Goal: Book appointment/travel/reservation

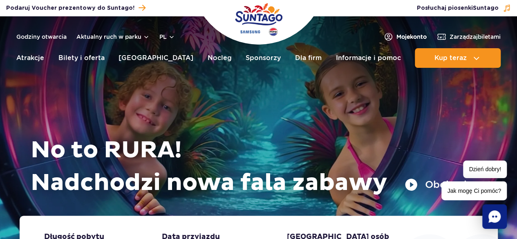
drag, startPoint x: 0, startPoint y: 0, endPoint x: 394, endPoint y: 37, distance: 395.6
click at [396, 37] on span "Moje konto" at bounding box center [411, 37] width 30 height 8
click at [396, 34] on span "Moje konto" at bounding box center [411, 37] width 30 height 8
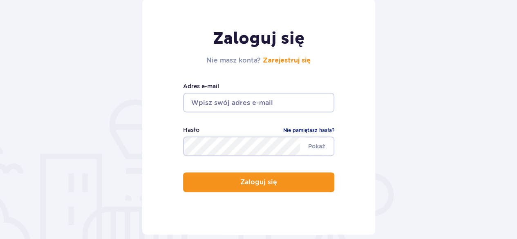
scroll to position [123, 0]
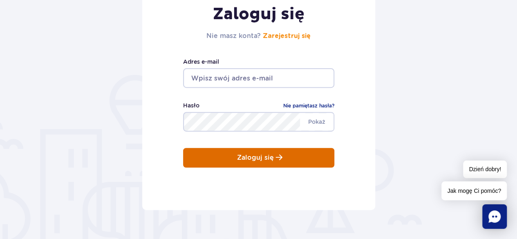
type input "tomasz.bieniek@sglight.pl"
drag, startPoint x: 263, startPoint y: 154, endPoint x: 270, endPoint y: 155, distance: 7.0
click at [268, 154] on p "Zaloguj się" at bounding box center [255, 157] width 37 height 7
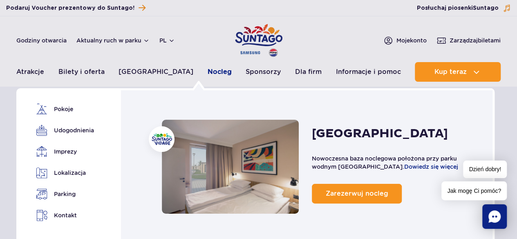
click at [208, 71] on link "Nocleg" at bounding box center [220, 72] width 24 height 20
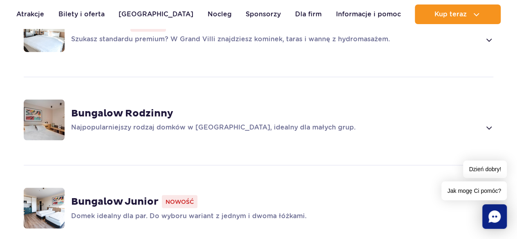
scroll to position [695, 0]
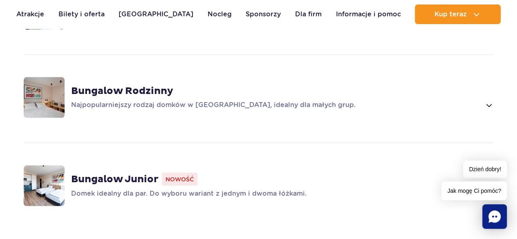
click at [127, 85] on strong "Bungalow Rodzinny" at bounding box center [122, 91] width 102 height 12
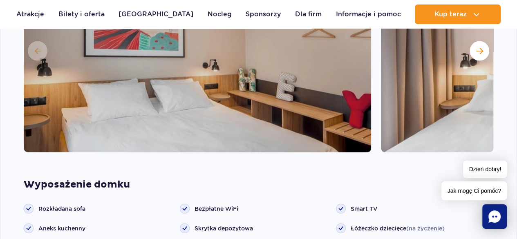
scroll to position [861, 0]
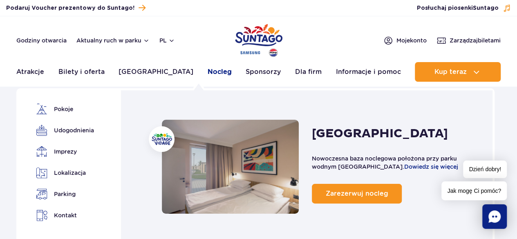
click at [208, 71] on link "Nocleg" at bounding box center [220, 72] width 24 height 20
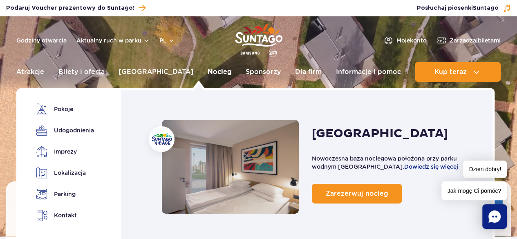
click at [208, 72] on link "Nocleg" at bounding box center [220, 72] width 24 height 20
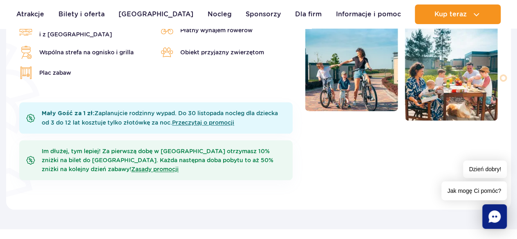
scroll to position [368, 0]
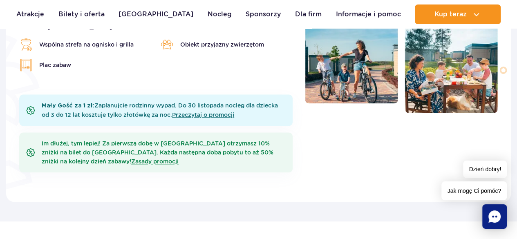
drag, startPoint x: 510, startPoint y: 147, endPoint x: 22, endPoint y: 184, distance: 489.6
click at [22, 184] on img at bounding box center [37, 112] width 63 height 180
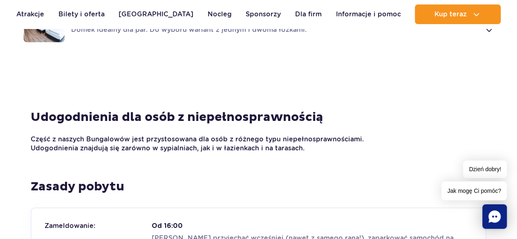
scroll to position [899, 0]
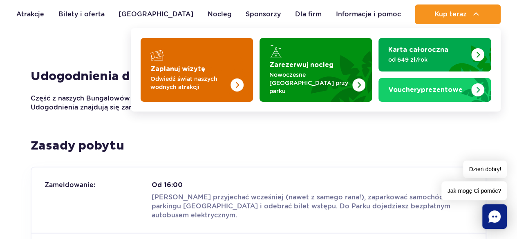
click at [187, 85] on p "Odwiedź świat naszych wodnych atrakcji" at bounding box center [190, 83] width 80 height 16
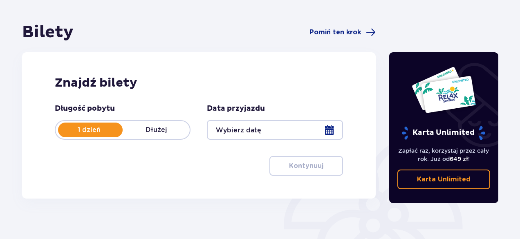
scroll to position [82, 0]
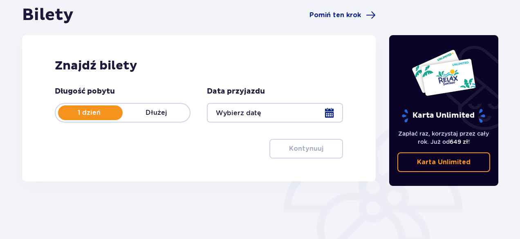
click at [154, 111] on p "Dłużej" at bounding box center [156, 112] width 67 height 9
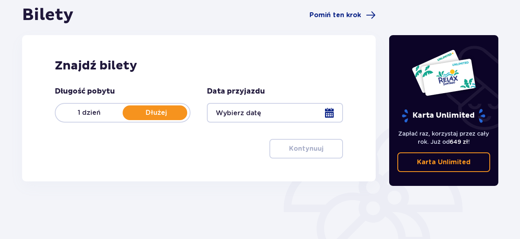
click at [328, 110] on div at bounding box center [275, 113] width 136 height 20
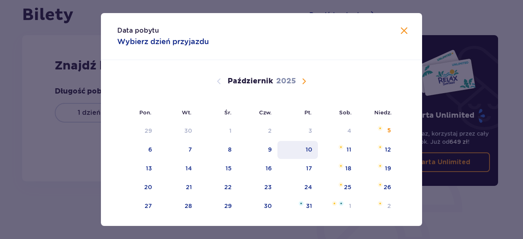
click at [306, 147] on div "10" at bounding box center [309, 149] width 7 height 8
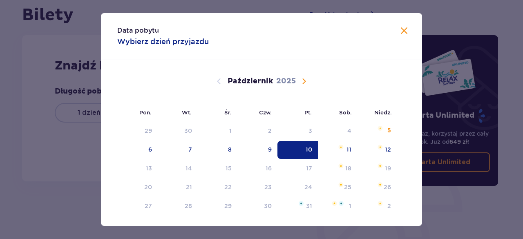
drag, startPoint x: 388, startPoint y: 151, endPoint x: 399, endPoint y: 152, distance: 11.1
click at [398, 152] on div "Wrzesień 2025 1 2 3 4 5 6 7 8 9 10 11 12 13 14 15 16 17 18 19 20 21 22 23 24 25…" at bounding box center [261, 216] width 321 height 312
click at [379, 151] on div "12" at bounding box center [377, 150] width 40 height 18
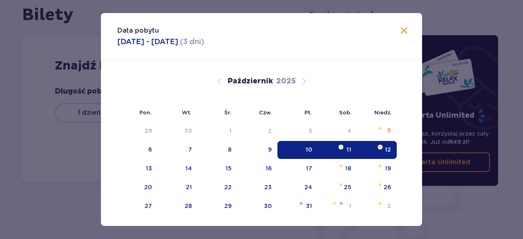
type input "10.10.25 - 12.10.25"
click at [382, 145] on div "12" at bounding box center [377, 150] width 40 height 18
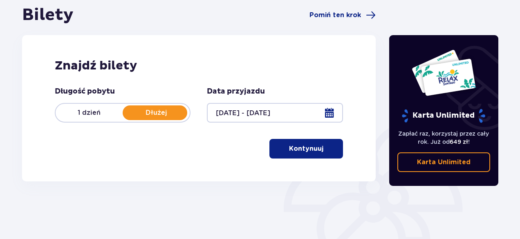
click at [303, 147] on p "Kontynuuj" at bounding box center [306, 148] width 34 height 9
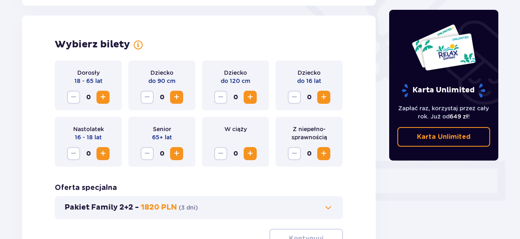
scroll to position [227, 0]
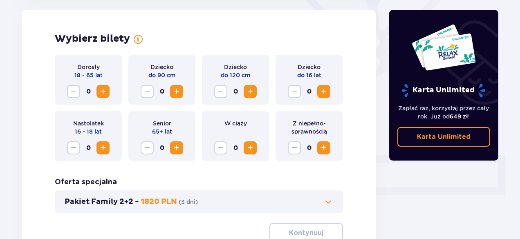
click at [102, 89] on span "Zwiększ" at bounding box center [103, 92] width 10 height 10
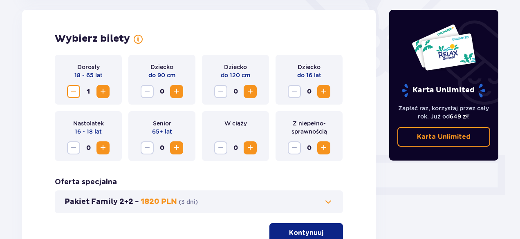
click at [103, 89] on span "Zwiększ" at bounding box center [103, 92] width 10 height 10
click at [101, 147] on span "Zwiększ" at bounding box center [103, 148] width 10 height 10
click at [101, 146] on span "Zwiększ" at bounding box center [103, 148] width 10 height 10
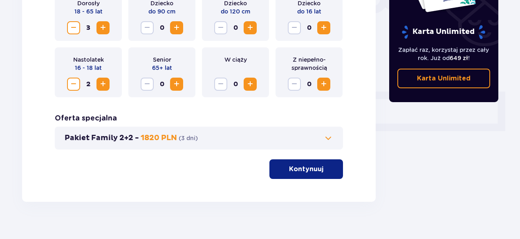
scroll to position [302, 0]
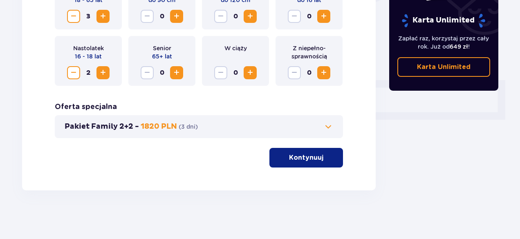
click at [310, 159] on p "Kontynuuj" at bounding box center [306, 157] width 34 height 9
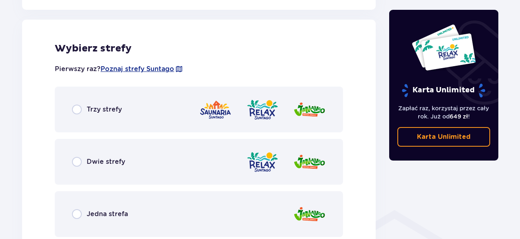
scroll to position [494, 0]
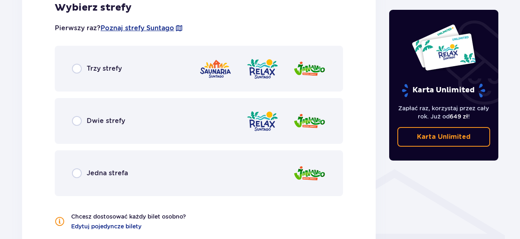
click at [75, 124] on input "radio" at bounding box center [77, 121] width 10 height 10
radio input "true"
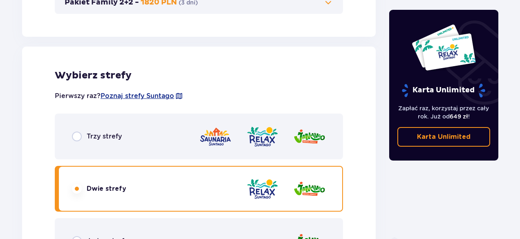
scroll to position [426, 0]
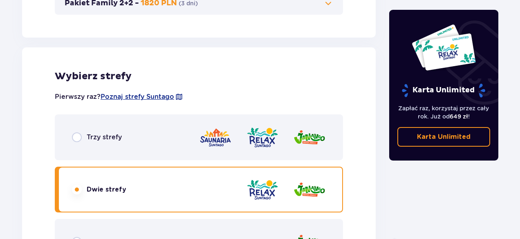
click at [159, 127] on div "Trzy strefy" at bounding box center [199, 137] width 288 height 46
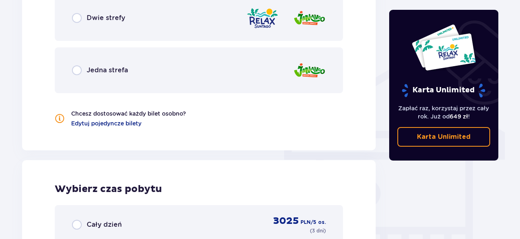
scroll to position [574, 0]
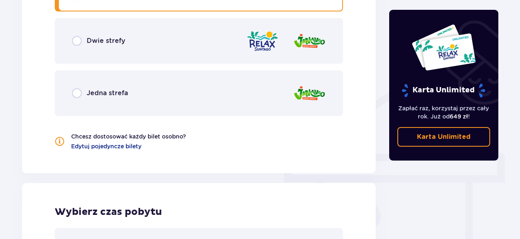
click at [159, 98] on div "Jedna strefa" at bounding box center [199, 93] width 288 height 46
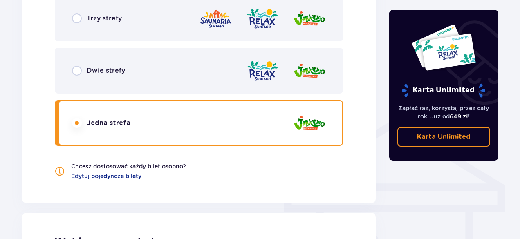
scroll to position [493, 0]
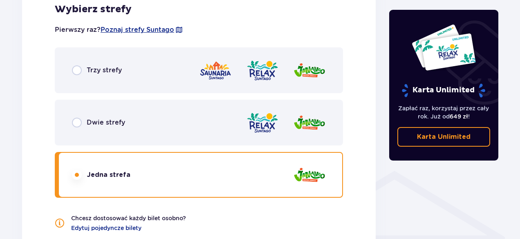
click at [155, 112] on div "Dwie strefy" at bounding box center [199, 123] width 288 height 46
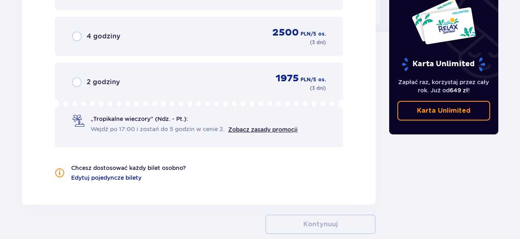
scroll to position [753, 0]
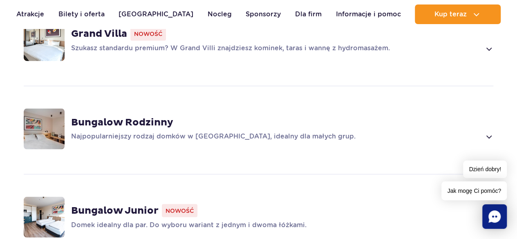
scroll to position [654, 0]
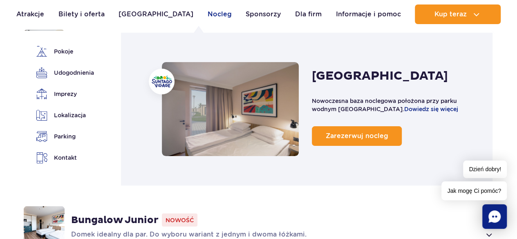
click at [208, 13] on link "Nocleg" at bounding box center [220, 14] width 24 height 20
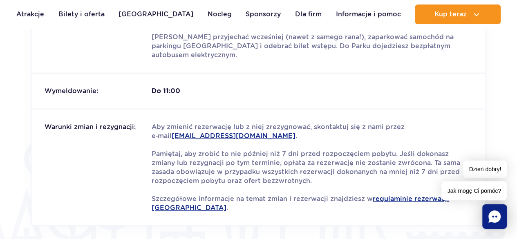
scroll to position [1062, 0]
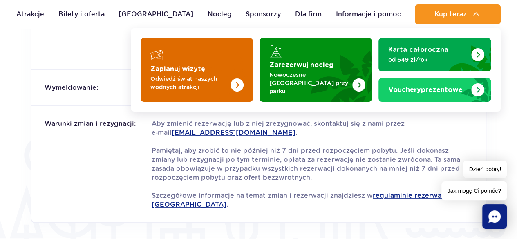
click at [201, 75] on p "Odwiedź świat naszych wodnych atrakcji" at bounding box center [190, 83] width 80 height 16
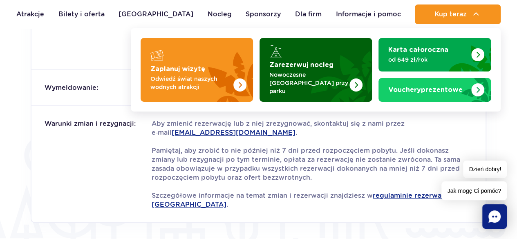
click at [315, 79] on p "Nowoczesne [GEOGRAPHIC_DATA] przy parku" at bounding box center [309, 83] width 80 height 25
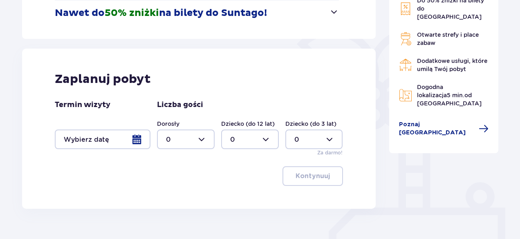
scroll to position [163, 0]
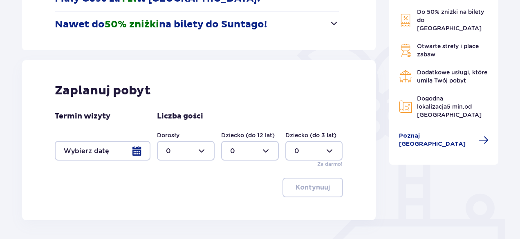
click at [134, 152] on div at bounding box center [103, 151] width 96 height 20
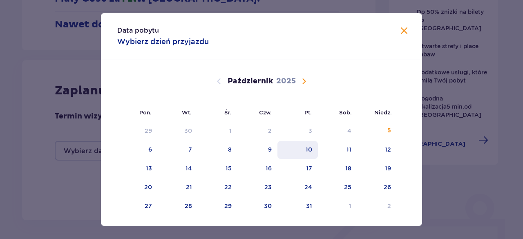
click at [306, 150] on div "10" at bounding box center [309, 149] width 7 height 8
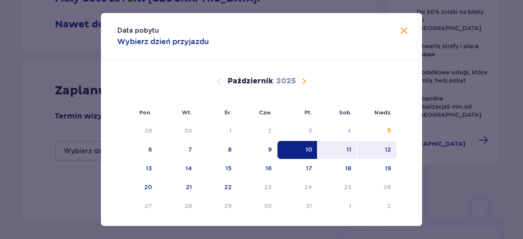
click at [382, 148] on div "12" at bounding box center [377, 150] width 40 height 18
type input "10.10.25 - 12.10.25"
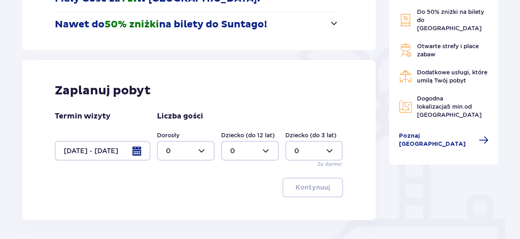
click at [206, 150] on div at bounding box center [186, 151] width 58 height 20
click at [171, 121] on div "3" at bounding box center [186, 122] width 40 height 9
type input "3"
click at [261, 151] on div at bounding box center [250, 151] width 58 height 20
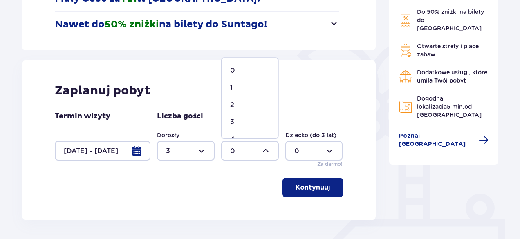
click at [244, 102] on div "2" at bounding box center [250, 105] width 40 height 9
type input "2"
click at [309, 188] on p "Kontynuuj" at bounding box center [312, 187] width 34 height 9
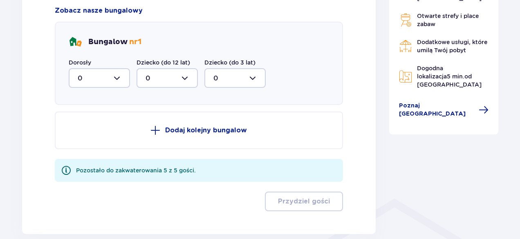
scroll to position [383, 0]
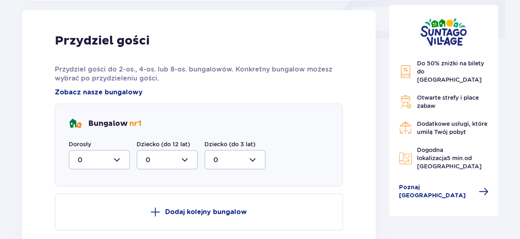
click at [116, 157] on div at bounding box center [99, 160] width 61 height 20
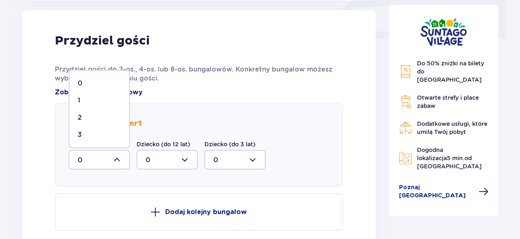
click at [101, 133] on div "3" at bounding box center [99, 134] width 43 height 9
type input "3"
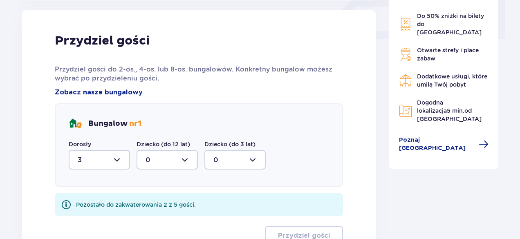
click at [183, 157] on div at bounding box center [166, 160] width 61 height 20
click at [171, 218] on div "2" at bounding box center [166, 219] width 43 height 9
type input "2"
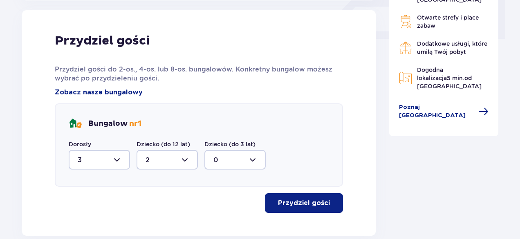
click at [318, 199] on p "Przydziel gości" at bounding box center [304, 203] width 52 height 9
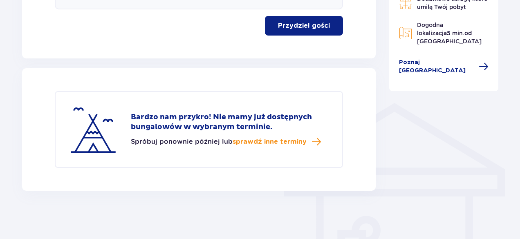
scroll to position [520, 0]
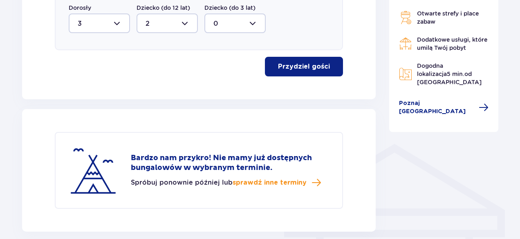
drag, startPoint x: 279, startPoint y: 192, endPoint x: 4, endPoint y: 69, distance: 302.1
drag, startPoint x: 12, startPoint y: 80, endPoint x: 6, endPoint y: 20, distance: 60.8
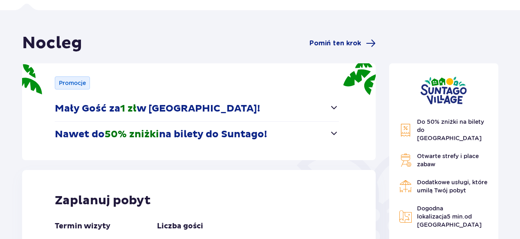
scroll to position [0, 0]
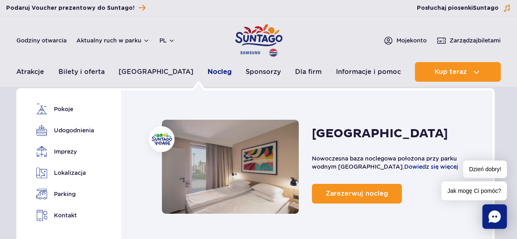
click at [208, 72] on link "Nocleg" at bounding box center [220, 72] width 24 height 20
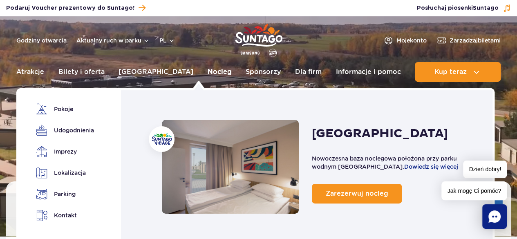
click at [208, 70] on link "Nocleg" at bounding box center [220, 72] width 24 height 20
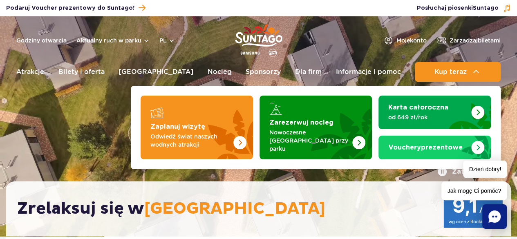
drag, startPoint x: 418, startPoint y: 63, endPoint x: 241, endPoint y: 10, distance: 184.3
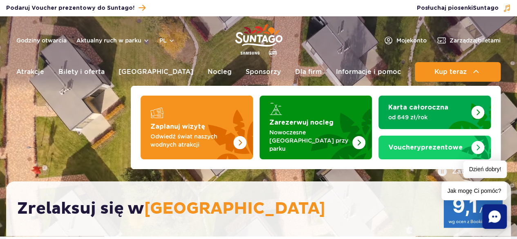
click at [241, 10] on div "Podaruj voucher Podaruj Voucher prezentowy do Suntago!" at bounding box center [141, 7] width 282 height 11
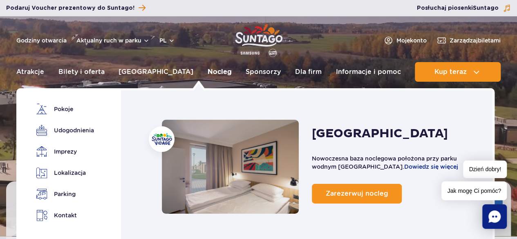
click at [208, 72] on link "Nocleg" at bounding box center [220, 72] width 24 height 20
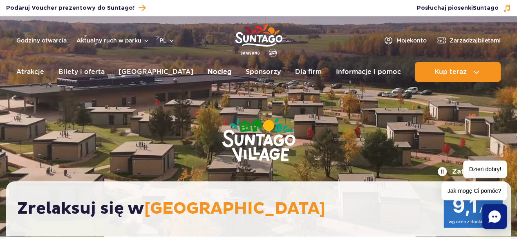
click at [208, 70] on link "Nocleg" at bounding box center [220, 72] width 24 height 20
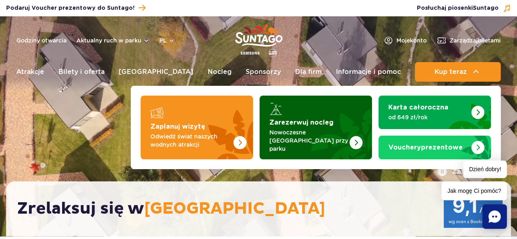
click at [343, 116] on img "Zarezerwuj nocleg" at bounding box center [336, 128] width 72 height 64
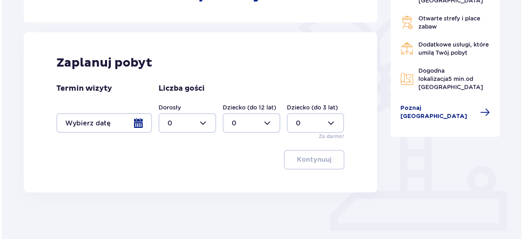
scroll to position [204, 0]
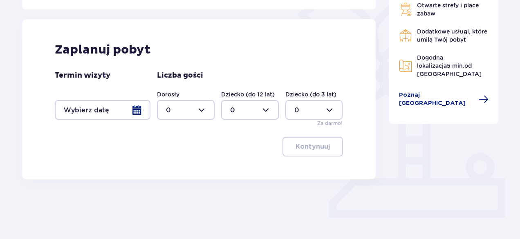
click at [134, 108] on div at bounding box center [103, 110] width 96 height 20
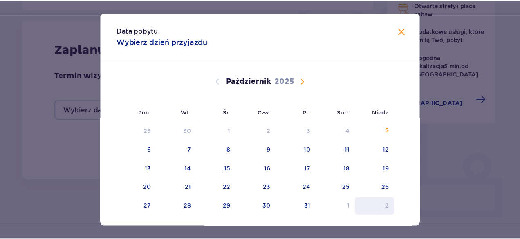
scroll to position [19, 0]
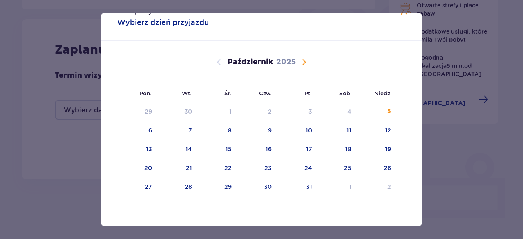
click at [303, 59] on span "Następny miesiąc" at bounding box center [304, 62] width 10 height 10
click at [302, 61] on span "Następny miesiąc" at bounding box center [304, 62] width 10 height 10
click at [305, 127] on div "12" at bounding box center [308, 130] width 6 height 8
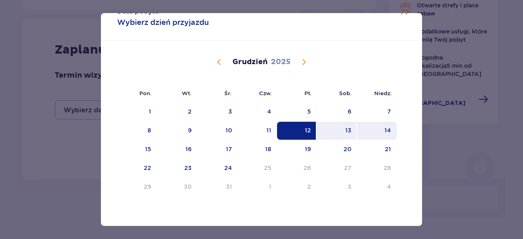
click at [391, 130] on div "14" at bounding box center [377, 131] width 40 height 18
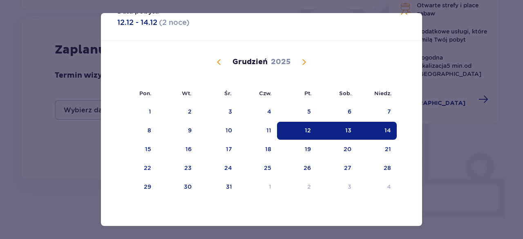
type input "[DATE] - [DATE]"
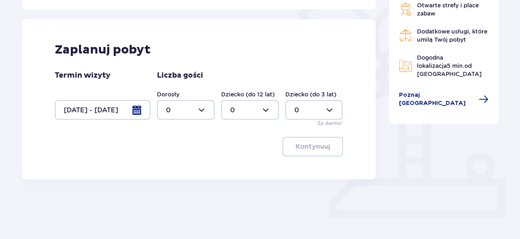
click at [202, 108] on div at bounding box center [186, 110] width 58 height 20
click at [177, 184] on div "3" at bounding box center [186, 185] width 40 height 9
type input "3"
click at [268, 108] on div at bounding box center [250, 110] width 58 height 20
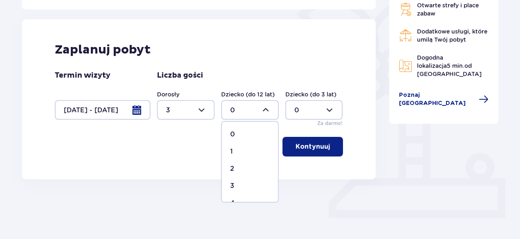
click at [246, 170] on div "2" at bounding box center [250, 168] width 40 height 9
type input "2"
click at [315, 143] on p "Kontynuuj" at bounding box center [312, 146] width 34 height 9
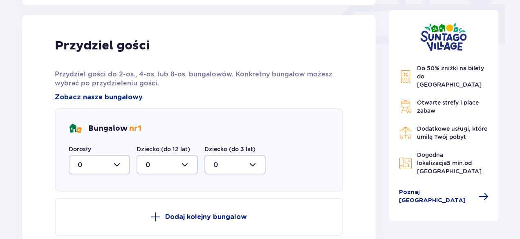
scroll to position [383, 0]
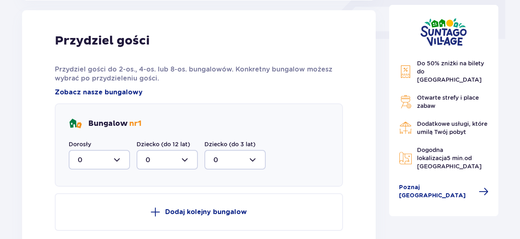
drag, startPoint x: 306, startPoint y: 149, endPoint x: 119, endPoint y: 156, distance: 187.3
click at [119, 156] on div at bounding box center [99, 160] width 61 height 20
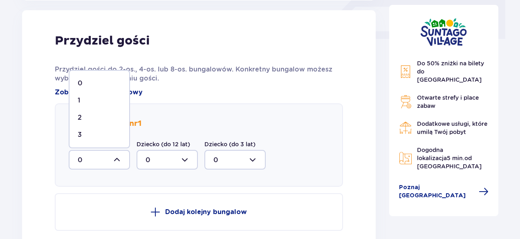
click at [105, 138] on div "3" at bounding box center [99, 134] width 43 height 9
type input "3"
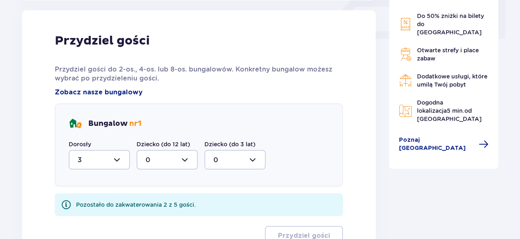
click at [184, 158] on div at bounding box center [166, 160] width 61 height 20
click at [165, 220] on div "2" at bounding box center [166, 219] width 43 height 9
type input "2"
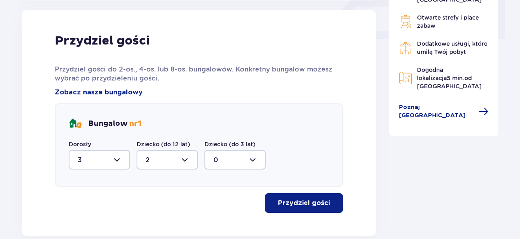
click at [311, 202] on p "Przydziel gości" at bounding box center [304, 203] width 52 height 9
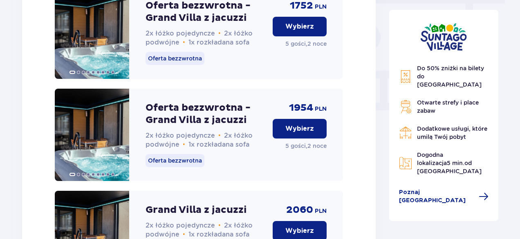
scroll to position [741, 0]
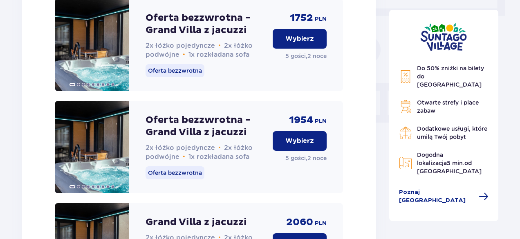
click at [301, 43] on p "Wybierz" at bounding box center [299, 38] width 29 height 9
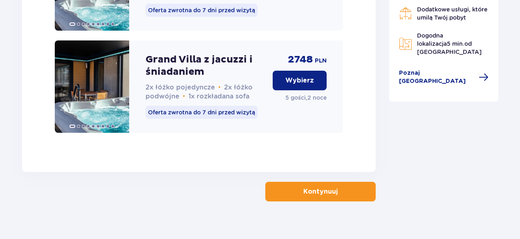
scroll to position [1442, 0]
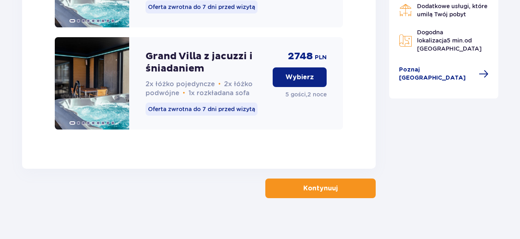
click at [307, 184] on p "Kontynuuj" at bounding box center [320, 188] width 34 height 9
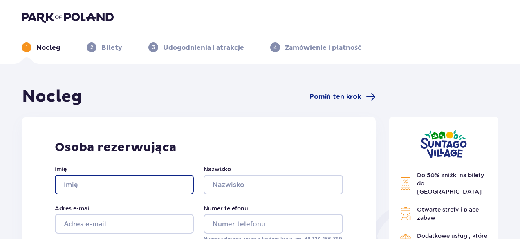
click at [105, 177] on input "Imię" at bounding box center [124, 185] width 139 height 20
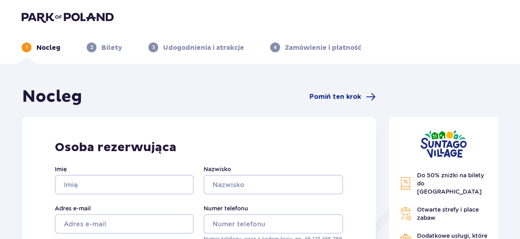
drag, startPoint x: 18, startPoint y: 141, endPoint x: 13, endPoint y: 141, distance: 5.7
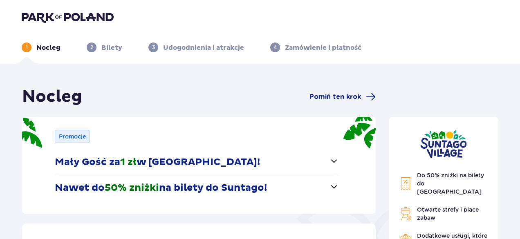
type input "0"
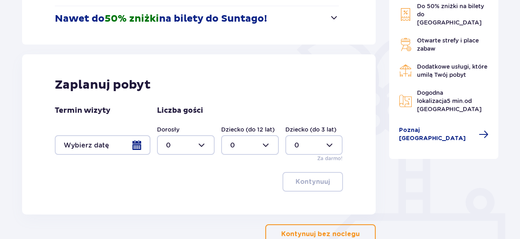
scroll to position [181, 0]
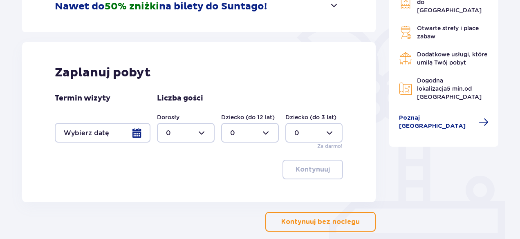
click at [133, 128] on div at bounding box center [103, 133] width 96 height 20
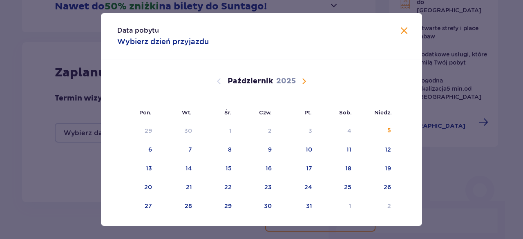
click at [302, 80] on span "Następny miesiąc" at bounding box center [304, 81] width 10 height 10
click at [305, 185] on div "21" at bounding box center [308, 187] width 6 height 8
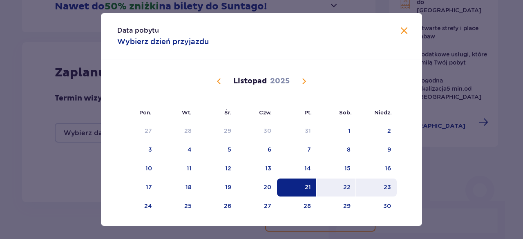
click at [394, 184] on div "23" at bounding box center [376, 188] width 40 height 18
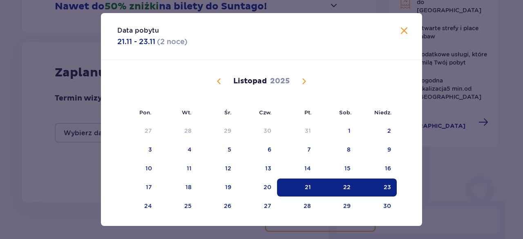
type input "[DATE] - [DATE]"
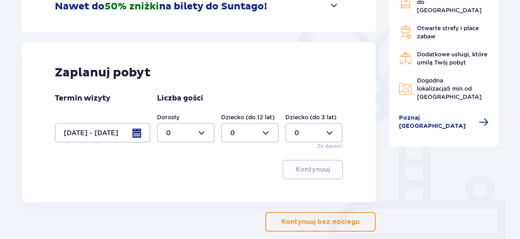
click at [212, 130] on div at bounding box center [186, 133] width 58 height 20
click at [168, 204] on p "3" at bounding box center [168, 208] width 4 height 9
type input "3"
click at [270, 127] on div at bounding box center [250, 133] width 58 height 20
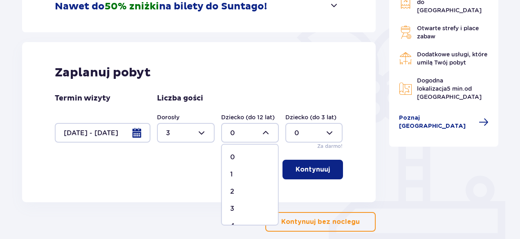
click at [243, 188] on div "2" at bounding box center [250, 191] width 40 height 9
type input "2"
click at [321, 171] on p "Kontynuuj" at bounding box center [312, 169] width 34 height 9
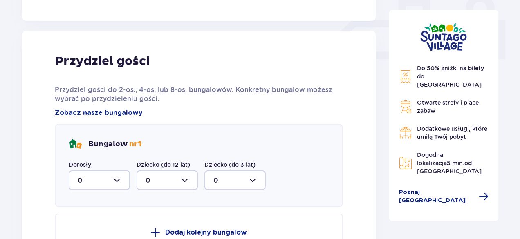
scroll to position [383, 0]
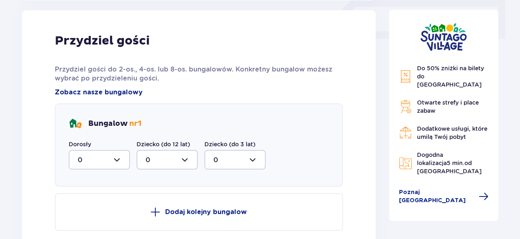
click at [121, 156] on div at bounding box center [99, 160] width 61 height 20
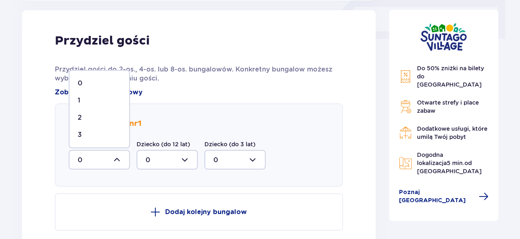
click at [110, 138] on div "3" at bounding box center [99, 134] width 43 height 9
type input "3"
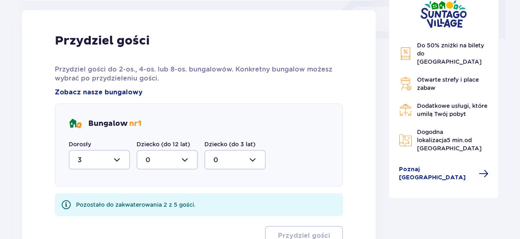
click at [185, 160] on div at bounding box center [166, 160] width 61 height 20
click at [165, 221] on div "2" at bounding box center [166, 219] width 43 height 9
type input "2"
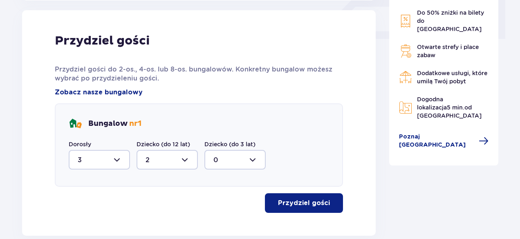
click at [278, 200] on p "Przydziel gości" at bounding box center [304, 203] width 52 height 9
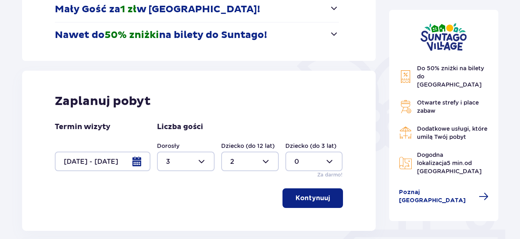
scroll to position [141, 0]
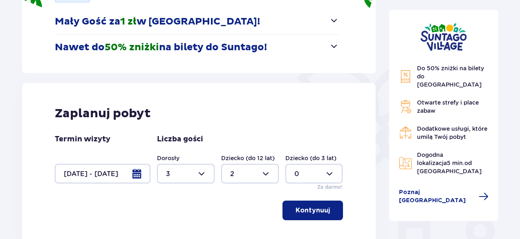
click at [134, 172] on div at bounding box center [103, 174] width 96 height 20
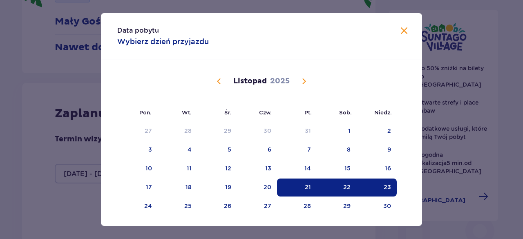
click at [301, 79] on span "Następny miesiąc" at bounding box center [304, 81] width 10 height 10
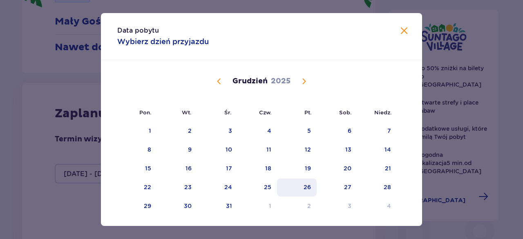
click at [307, 185] on div "26" at bounding box center [307, 187] width 7 height 8
click at [349, 186] on div "27" at bounding box center [347, 187] width 7 height 8
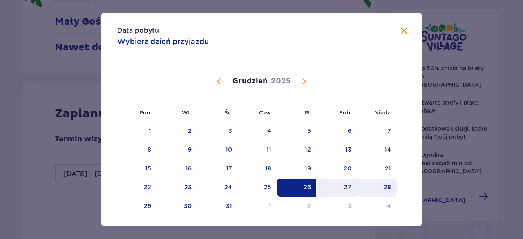
type input "26.12.25 - 27.12.25"
type input "0"
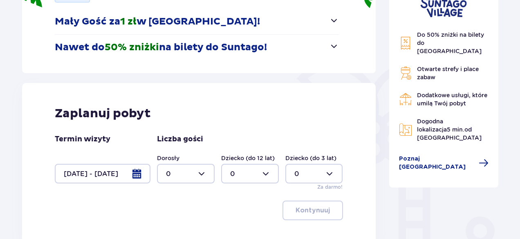
click at [386, 187] on div "Do 50% zniżki na bilety do parku Suntago Otwarte strefy i place zabaw Dodatkowe…" at bounding box center [443, 116] width 123 height 341
click at [212, 171] on div at bounding box center [186, 174] width 58 height 20
click at [181, 139] on span "3" at bounding box center [186, 144] width 56 height 17
type input "3"
click at [263, 172] on div at bounding box center [250, 174] width 58 height 20
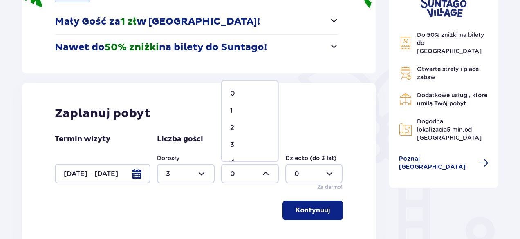
click at [243, 128] on div "2" at bounding box center [250, 127] width 40 height 9
type input "2"
click at [313, 206] on p "Kontynuuj" at bounding box center [312, 210] width 34 height 9
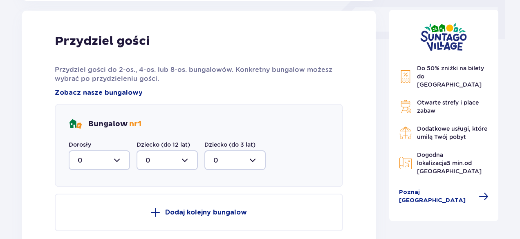
scroll to position [383, 0]
click at [116, 156] on div at bounding box center [99, 160] width 61 height 20
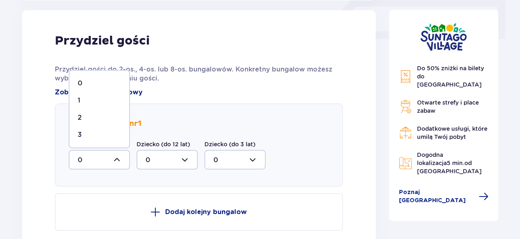
click at [102, 138] on div "3" at bounding box center [99, 134] width 43 height 9
type input "3"
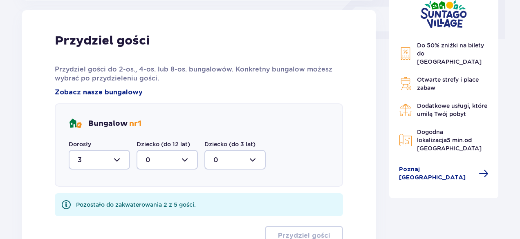
click at [188, 160] on div at bounding box center [166, 160] width 61 height 20
click at [172, 217] on div "2" at bounding box center [166, 219] width 43 height 9
type input "2"
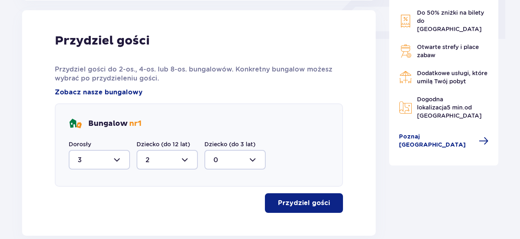
click at [303, 201] on p "Przydziel gości" at bounding box center [304, 203] width 52 height 9
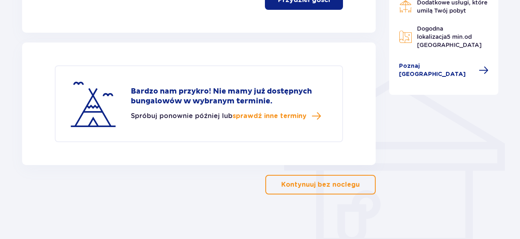
scroll to position [590, 0]
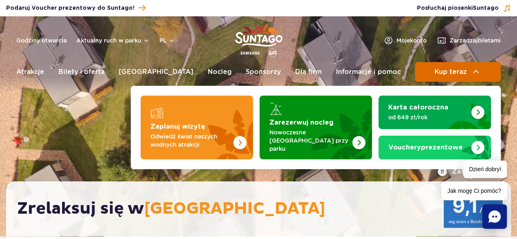
click at [449, 69] on span "Kup teraz" at bounding box center [450, 71] width 32 height 7
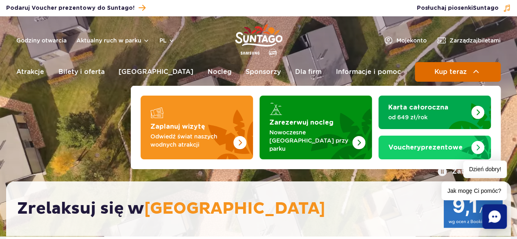
click at [438, 69] on span "Kup teraz" at bounding box center [450, 71] width 32 height 7
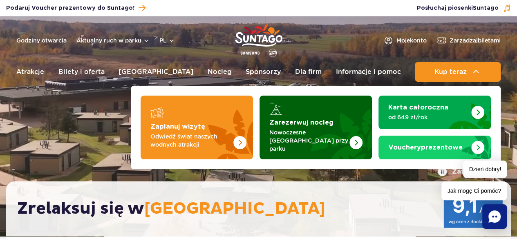
click at [313, 140] on p "Nowoczesne osiedle domków przy parku" at bounding box center [309, 140] width 80 height 25
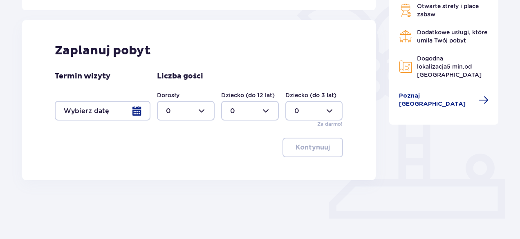
scroll to position [204, 0]
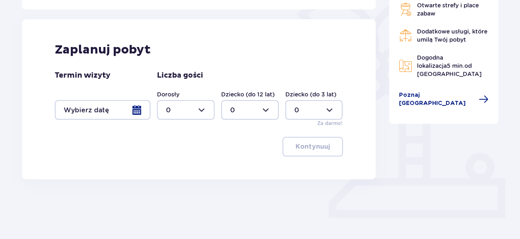
click at [137, 107] on div at bounding box center [103, 110] width 96 height 20
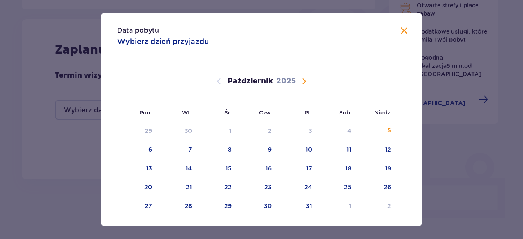
click at [301, 78] on span "Następny miesiąc" at bounding box center [304, 81] width 10 height 10
click at [306, 184] on div "21" at bounding box center [308, 187] width 6 height 8
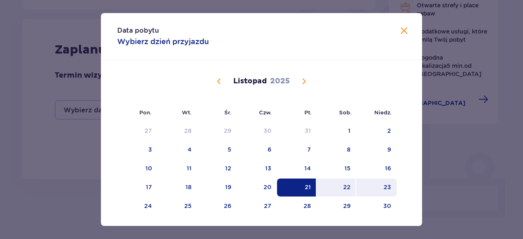
click at [385, 183] on div "23" at bounding box center [387, 187] width 7 height 8
type input "[DATE] - [DATE]"
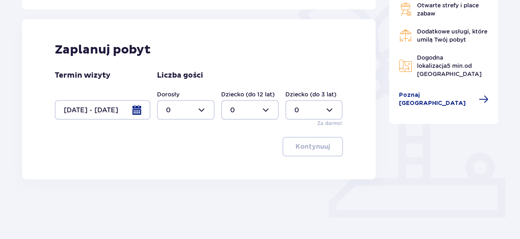
click at [205, 106] on div at bounding box center [186, 110] width 58 height 20
click at [172, 183] on div "3" at bounding box center [186, 185] width 40 height 9
type input "3"
click at [263, 104] on div at bounding box center [250, 110] width 58 height 20
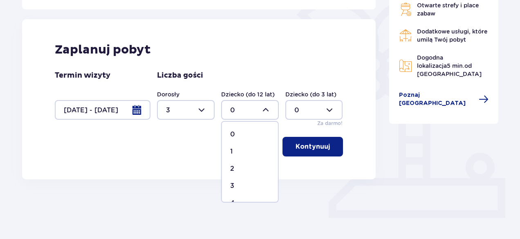
click at [241, 168] on div "2" at bounding box center [250, 168] width 40 height 9
type input "2"
click at [321, 146] on p "Kontynuuj" at bounding box center [312, 146] width 34 height 9
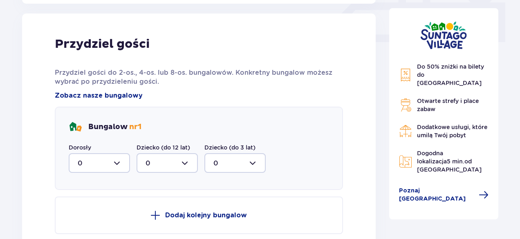
scroll to position [383, 0]
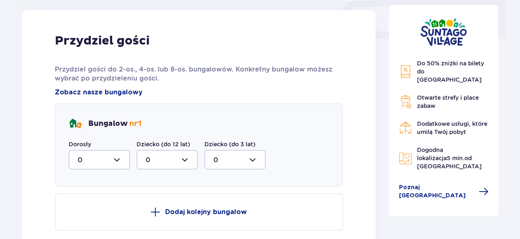
click at [116, 157] on div at bounding box center [99, 160] width 61 height 20
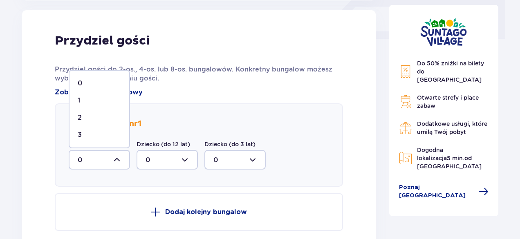
click at [89, 131] on div "3" at bounding box center [99, 134] width 43 height 9
type input "3"
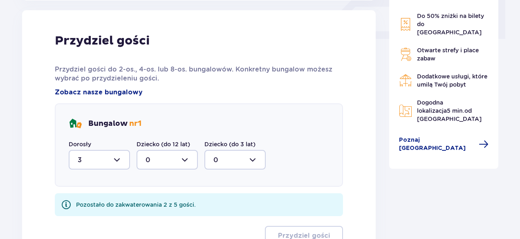
click at [185, 159] on div at bounding box center [166, 160] width 61 height 20
click at [162, 217] on div "2" at bounding box center [166, 219] width 43 height 9
type input "2"
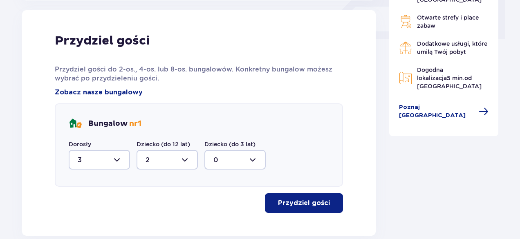
click at [297, 199] on p "Przydziel gości" at bounding box center [304, 203] width 52 height 9
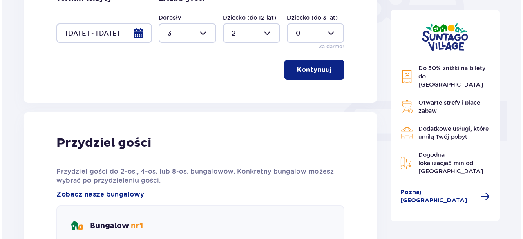
scroll to position [234, 0]
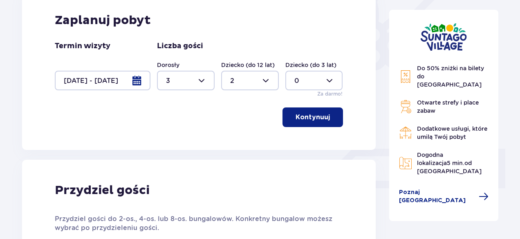
click at [136, 78] on div at bounding box center [103, 81] width 96 height 20
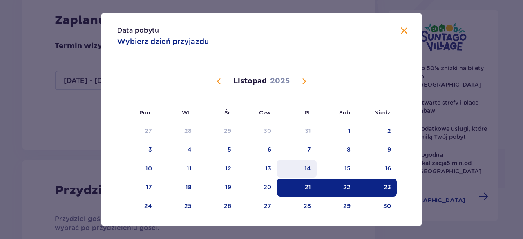
click at [301, 165] on div "14" at bounding box center [297, 169] width 40 height 18
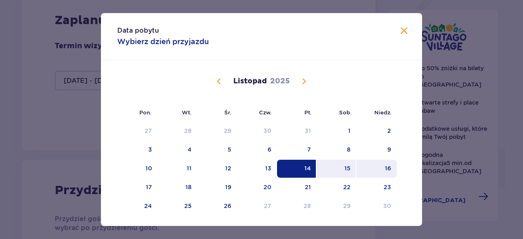
click at [391, 166] on div "16" at bounding box center [376, 169] width 40 height 18
type input "[DATE] - [DATE]"
type input "0"
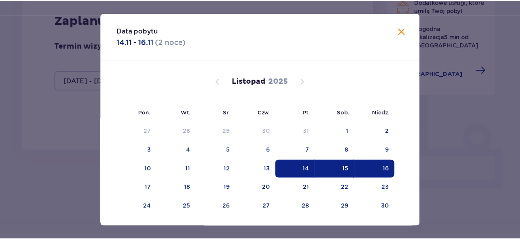
scroll to position [215, 0]
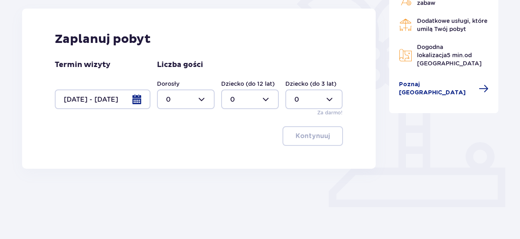
click at [203, 100] on div at bounding box center [186, 99] width 58 height 20
click at [175, 174] on div "3" at bounding box center [186, 175] width 40 height 9
type input "3"
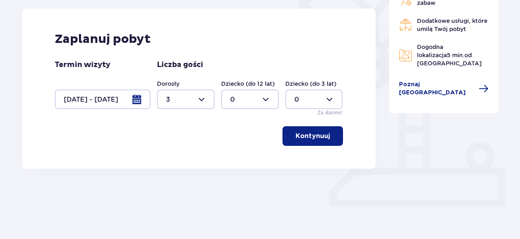
click at [266, 97] on div at bounding box center [250, 99] width 58 height 20
click at [249, 156] on div "2" at bounding box center [250, 158] width 40 height 9
type input "2"
click at [295, 133] on p "Kontynuuj" at bounding box center [312, 136] width 34 height 9
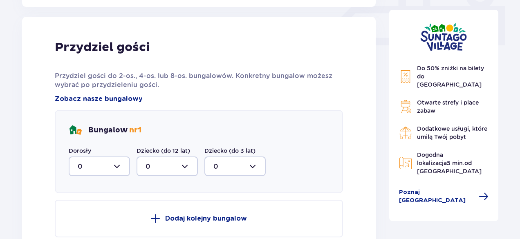
scroll to position [383, 0]
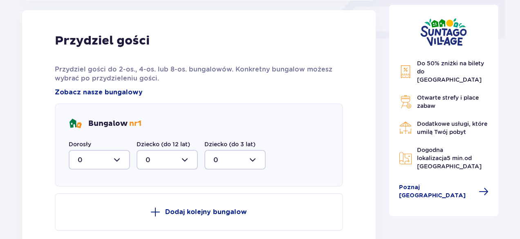
click at [121, 158] on div at bounding box center [99, 160] width 61 height 20
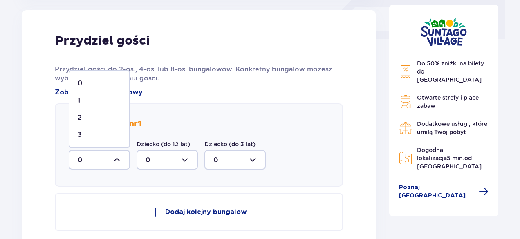
click at [84, 133] on div "3" at bounding box center [99, 134] width 43 height 9
type input "3"
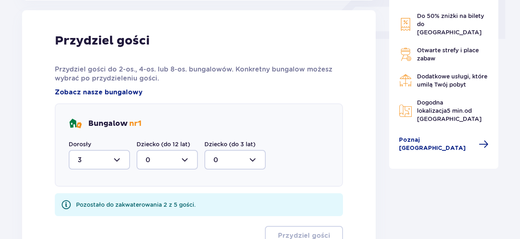
click at [186, 162] on div at bounding box center [166, 160] width 61 height 20
click at [165, 217] on div "2" at bounding box center [166, 219] width 43 height 9
type input "2"
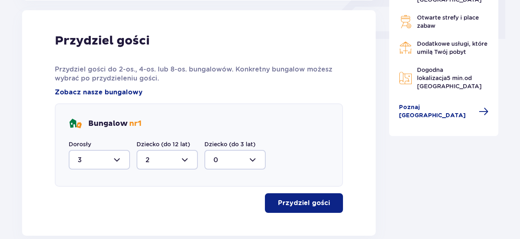
click at [279, 203] on p "Przydziel gości" at bounding box center [304, 203] width 52 height 9
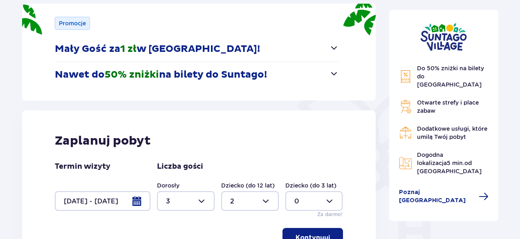
scroll to position [111, 0]
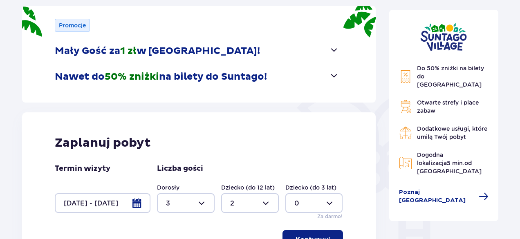
click at [135, 201] on div at bounding box center [103, 203] width 96 height 20
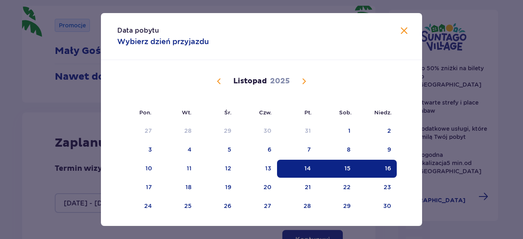
click at [302, 81] on span "Następny miesiąc" at bounding box center [304, 81] width 10 height 10
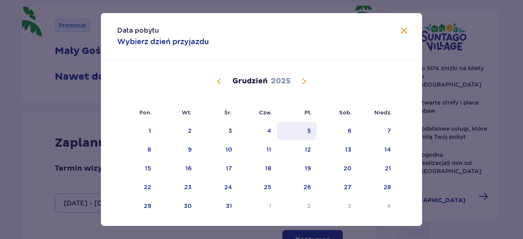
click at [308, 130] on div "5" at bounding box center [309, 131] width 4 height 8
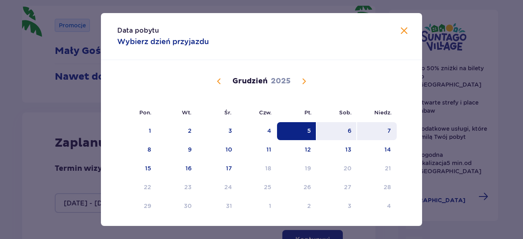
click at [388, 131] on div "7" at bounding box center [389, 131] width 4 height 8
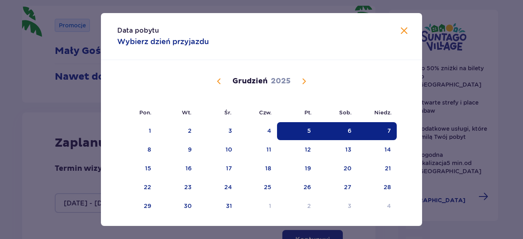
type input "[DATE] - [DATE]"
type input "0"
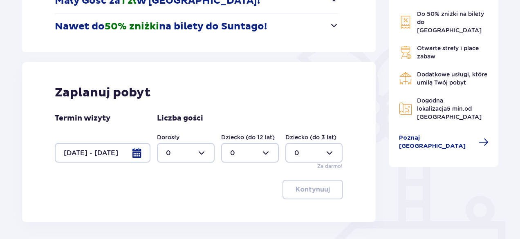
scroll to position [193, 0]
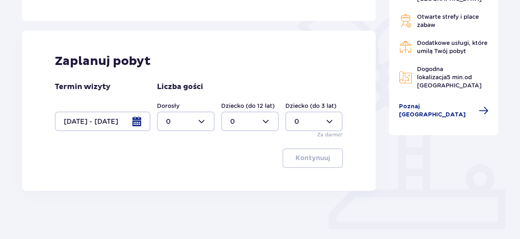
click at [193, 121] on div at bounding box center [186, 122] width 58 height 20
drag, startPoint x: 184, startPoint y: 197, endPoint x: 189, endPoint y: 197, distance: 4.9
click at [186, 196] on div "3" at bounding box center [186, 197] width 40 height 9
type input "3"
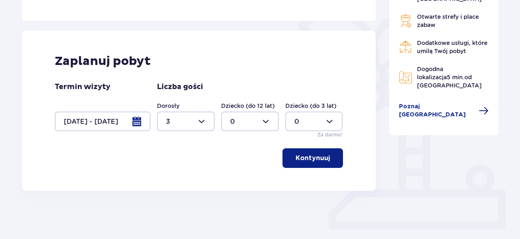
click at [264, 120] on div at bounding box center [250, 122] width 58 height 20
click at [248, 177] on div "2" at bounding box center [250, 180] width 40 height 9
type input "2"
click at [315, 160] on p "Kontynuuj" at bounding box center [312, 158] width 34 height 9
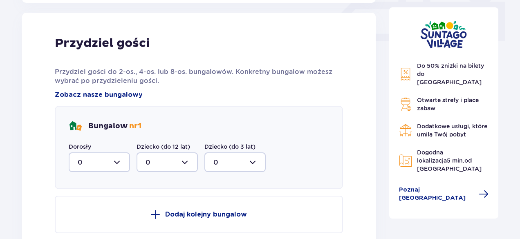
scroll to position [383, 0]
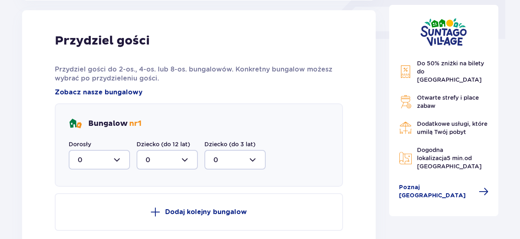
click at [112, 156] on div at bounding box center [99, 160] width 61 height 20
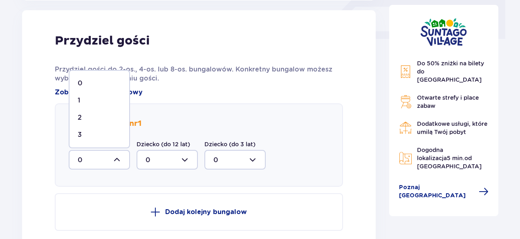
click at [106, 134] on div "3" at bounding box center [99, 134] width 43 height 9
type input "3"
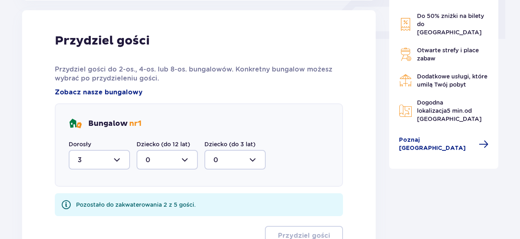
click at [191, 157] on div at bounding box center [166, 160] width 61 height 20
drag, startPoint x: 173, startPoint y: 221, endPoint x: 195, endPoint y: 224, distance: 21.8
click at [177, 221] on div "2" at bounding box center [166, 219] width 43 height 9
type input "2"
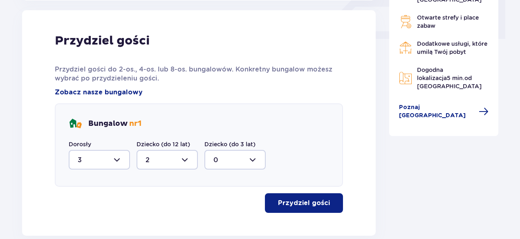
click at [315, 206] on p "Przydziel gości" at bounding box center [304, 203] width 52 height 9
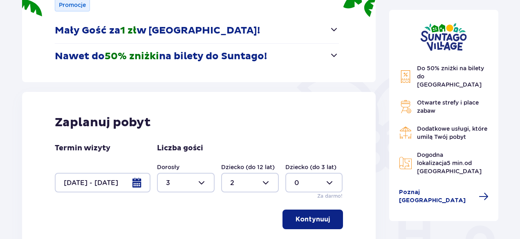
scroll to position [163, 0]
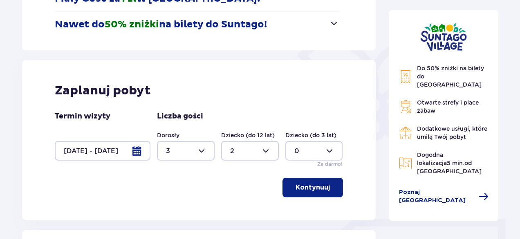
click at [136, 145] on div at bounding box center [103, 151] width 96 height 20
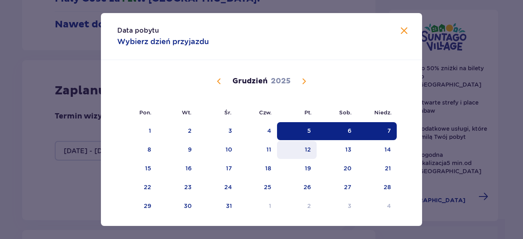
click at [301, 149] on div "12" at bounding box center [297, 150] width 40 height 18
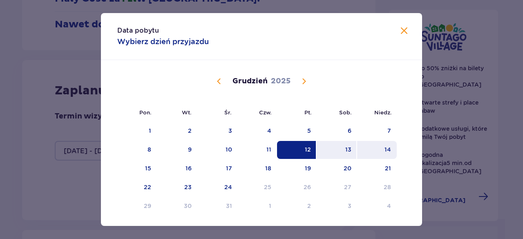
click at [382, 150] on div "14" at bounding box center [377, 150] width 40 height 18
type input "[DATE] - [DATE]"
type input "0"
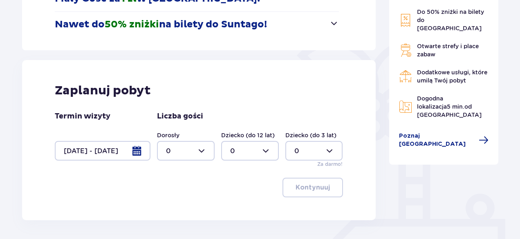
click at [203, 148] on div at bounding box center [186, 151] width 58 height 20
click at [199, 122] on div "3" at bounding box center [186, 122] width 40 height 9
type input "3"
click at [266, 146] on div at bounding box center [250, 151] width 58 height 20
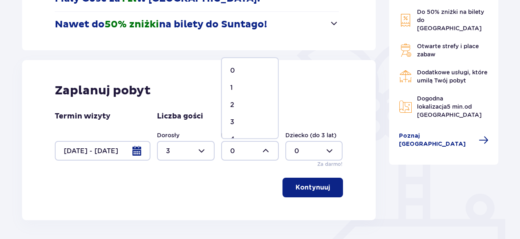
click at [239, 106] on div "2" at bounding box center [250, 105] width 40 height 9
type input "2"
click at [303, 187] on p "Kontynuuj" at bounding box center [312, 187] width 34 height 9
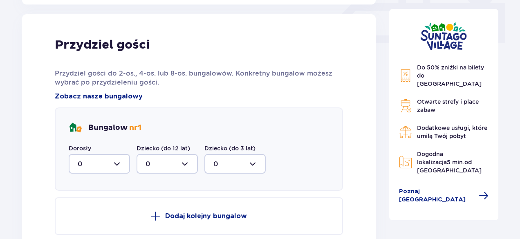
scroll to position [383, 0]
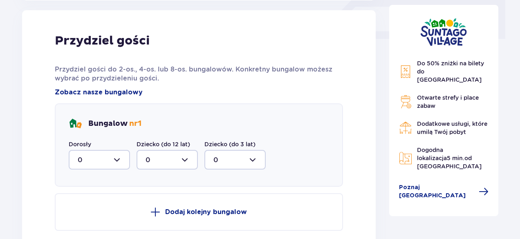
click at [114, 160] on div at bounding box center [99, 160] width 61 height 20
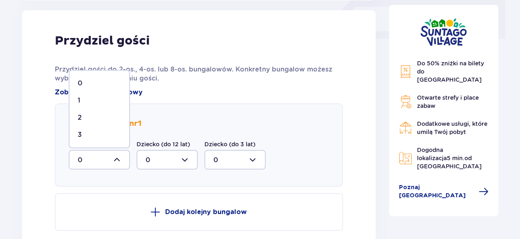
click at [87, 129] on span "3" at bounding box center [99, 134] width 60 height 17
type input "3"
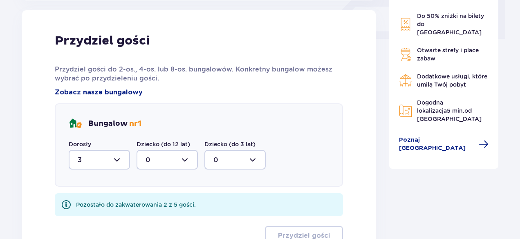
click at [181, 160] on div at bounding box center [166, 160] width 61 height 20
click at [161, 222] on div "2" at bounding box center [166, 219] width 43 height 9
type input "2"
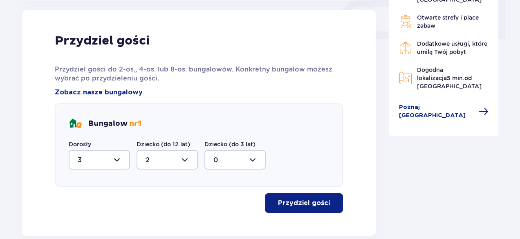
click at [284, 202] on p "Przydziel gości" at bounding box center [304, 203] width 52 height 9
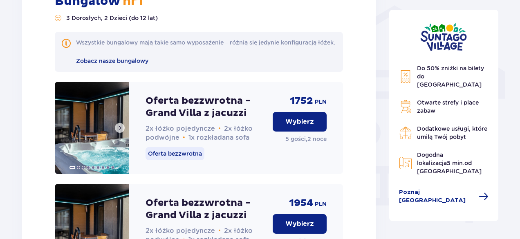
scroll to position [659, 0]
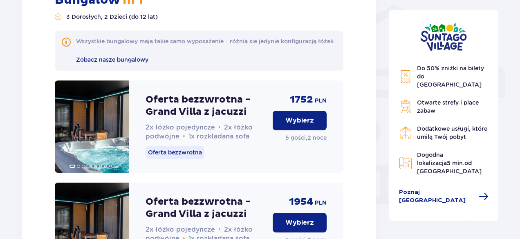
click at [290, 125] on p "Wybierz" at bounding box center [299, 120] width 29 height 9
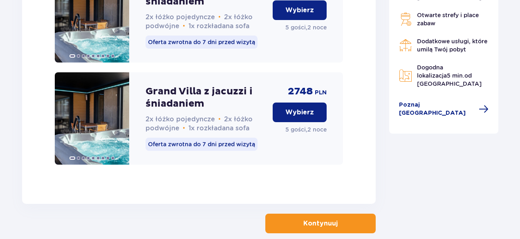
scroll to position [1442, 0]
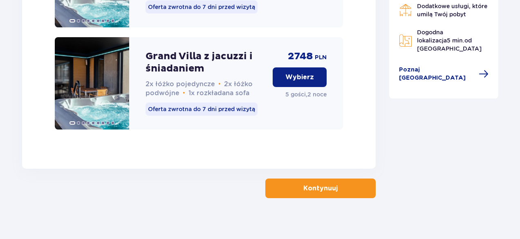
click at [320, 184] on p "Kontynuuj" at bounding box center [320, 188] width 34 height 9
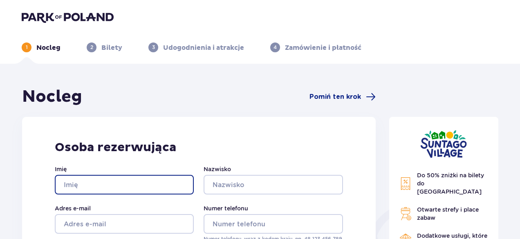
click at [91, 175] on input "Imię" at bounding box center [124, 185] width 139 height 20
type input "[PERSON_NAME]"
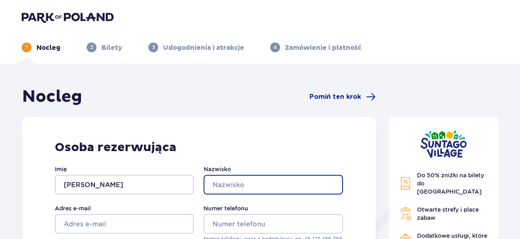
type input "[PERSON_NAME]"
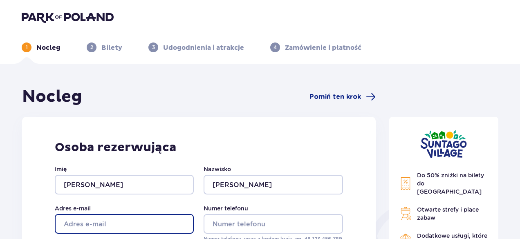
type input "[EMAIL_ADDRESS][DOMAIN_NAME]"
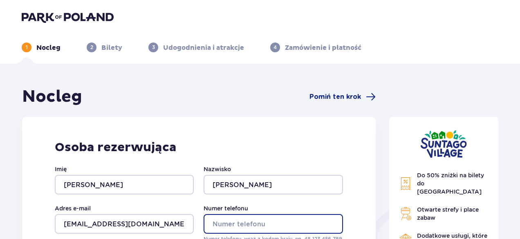
type input "[PHONE_NUMBER]"
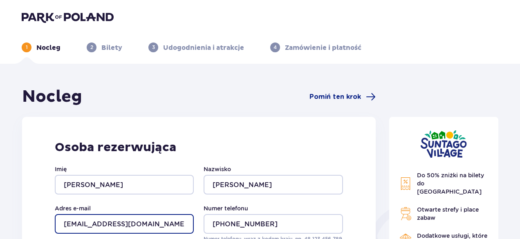
click at [168, 221] on input "[EMAIL_ADDRESS][DOMAIN_NAME]" at bounding box center [124, 224] width 139 height 20
type input "[PERSON_NAME][EMAIL_ADDRESS][PERSON_NAME][DOMAIN_NAME]"
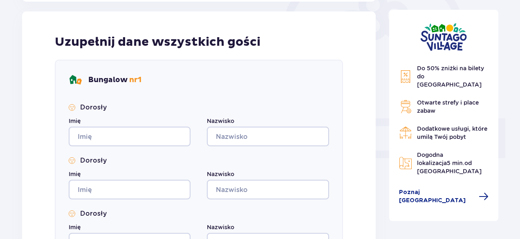
scroll to position [286, 0]
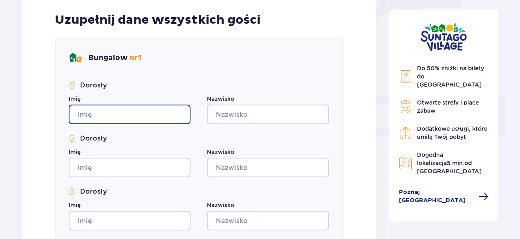
click at [112, 112] on input "Imię" at bounding box center [130, 115] width 122 height 20
type input "[PERSON_NAME]"
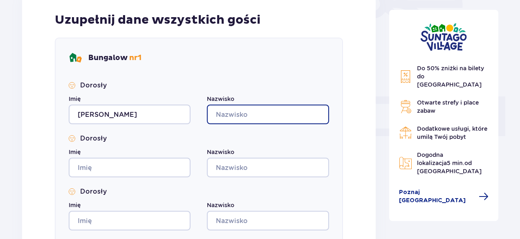
type input "[PERSON_NAME]"
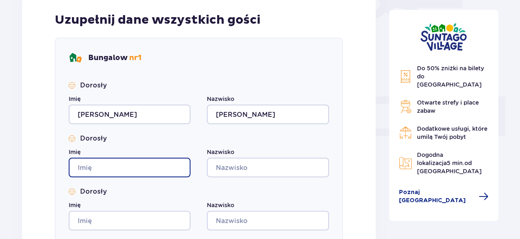
type input "[PERSON_NAME]"
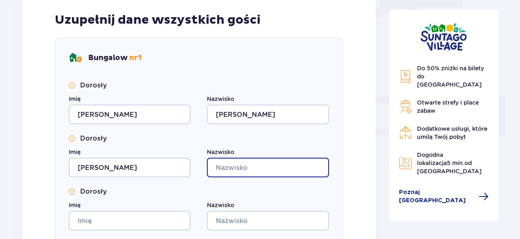
type input "[PERSON_NAME]"
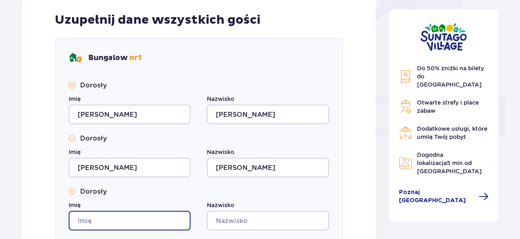
type input "[PERSON_NAME]"
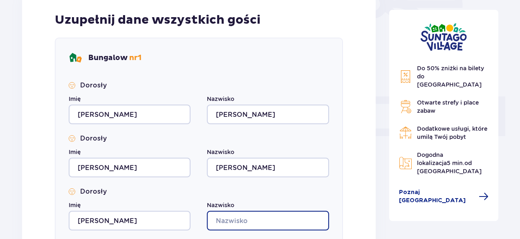
type input "[PERSON_NAME]"
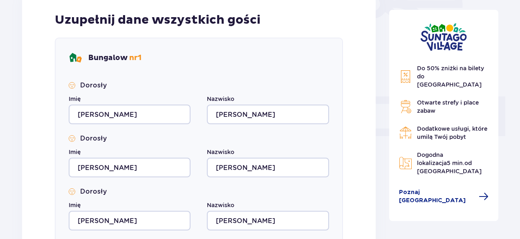
type input "[PERSON_NAME]"
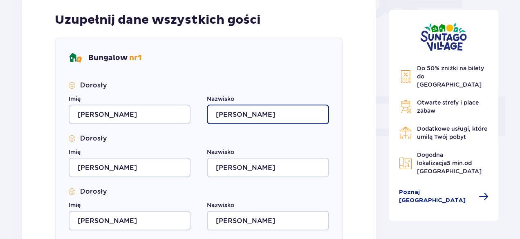
click at [219, 114] on input "[PERSON_NAME]" at bounding box center [268, 115] width 122 height 20
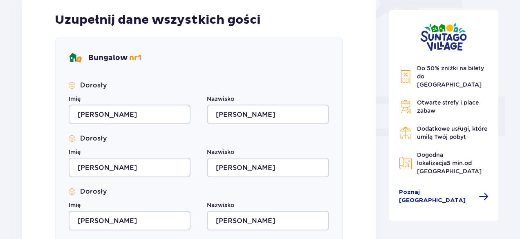
click at [149, 200] on div "Dorosły Imię [PERSON_NAME] [PERSON_NAME]" at bounding box center [199, 208] width 260 height 43
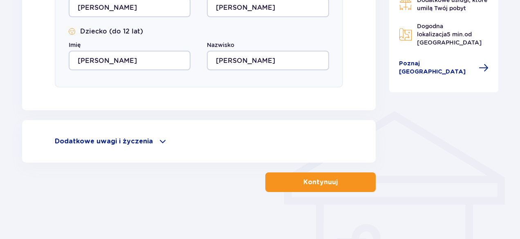
scroll to position [554, 0]
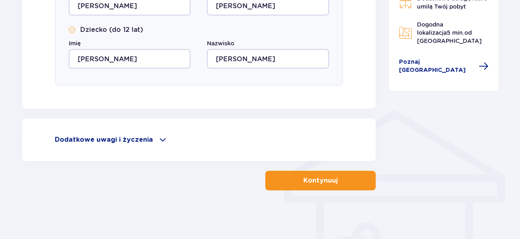
click at [303, 178] on p "Kontynuuj" at bounding box center [320, 180] width 34 height 9
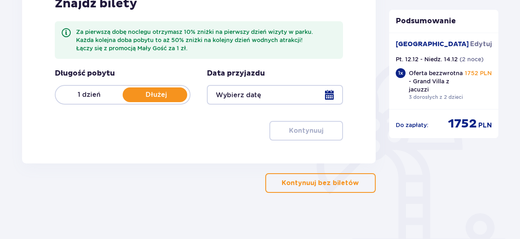
scroll to position [154, 0]
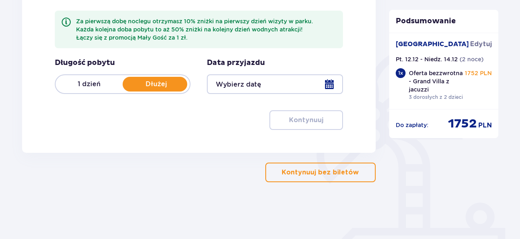
click at [331, 81] on div at bounding box center [275, 84] width 136 height 20
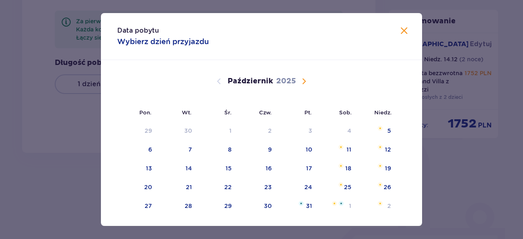
click at [304, 77] on span "Następny miesiąc" at bounding box center [304, 81] width 10 height 10
click at [306, 79] on span "Następny miesiąc" at bounding box center [304, 81] width 10 height 10
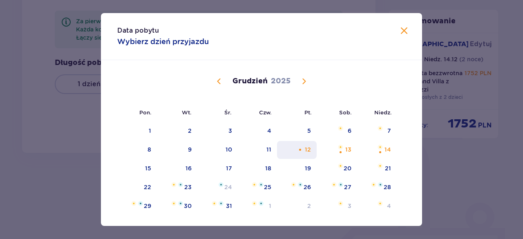
click at [309, 147] on div "12" at bounding box center [308, 149] width 6 height 8
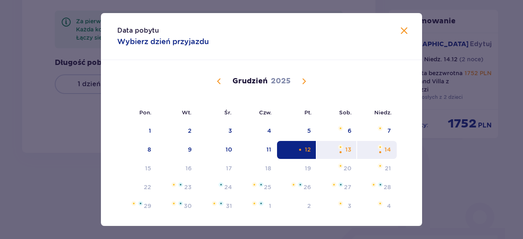
click at [374, 148] on div "14" at bounding box center [377, 150] width 40 height 18
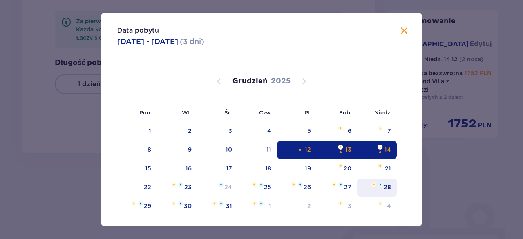
type input "[DATE] - [DATE]"
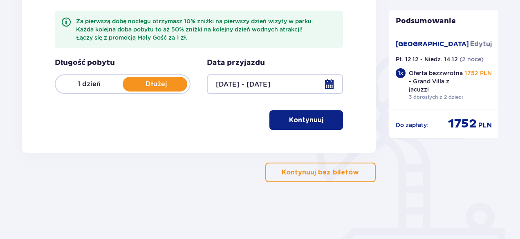
click at [312, 170] on p "Kontynuuj bez biletów" at bounding box center [320, 172] width 77 height 9
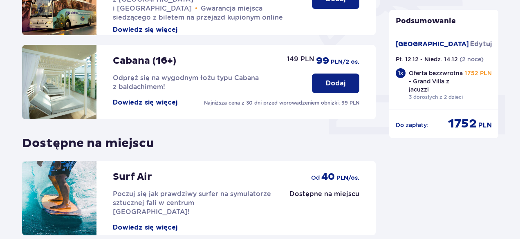
scroll to position [354, 0]
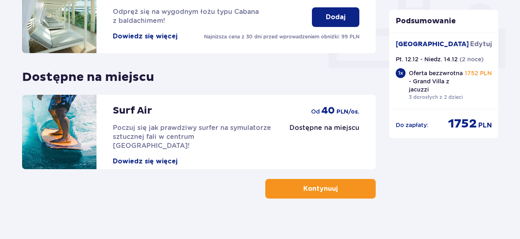
click at [303, 184] on p "Kontynuuj" at bounding box center [320, 188] width 34 height 9
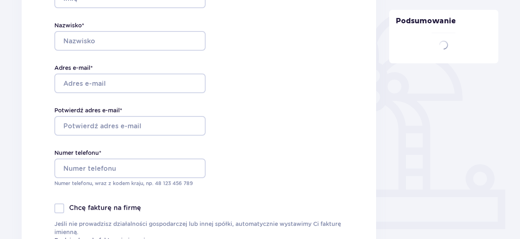
type input "[PERSON_NAME]"
type input "[PERSON_NAME][EMAIL_ADDRESS][PERSON_NAME][DOMAIN_NAME]"
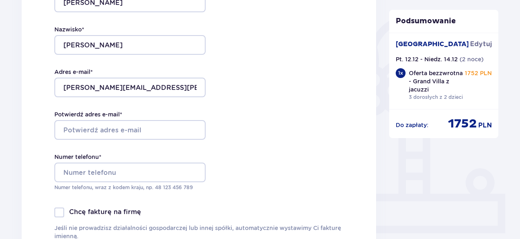
scroll to position [245, 0]
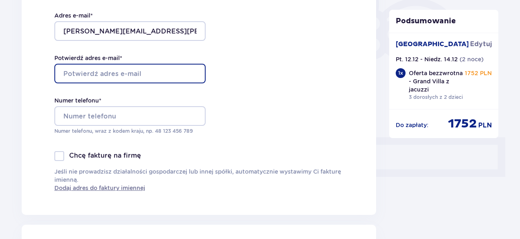
click at [92, 72] on input "Potwierdź adres e-mail *" at bounding box center [129, 74] width 151 height 20
type input "[PERSON_NAME][EMAIL_ADDRESS][PERSON_NAME][DOMAIN_NAME]"
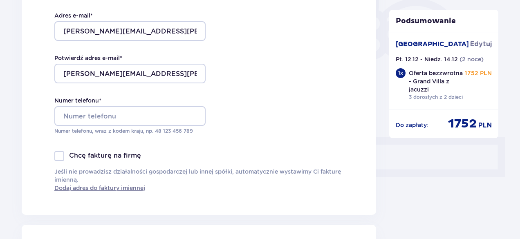
type input "SG LIGHT"
type input "[PERSON_NAME]"
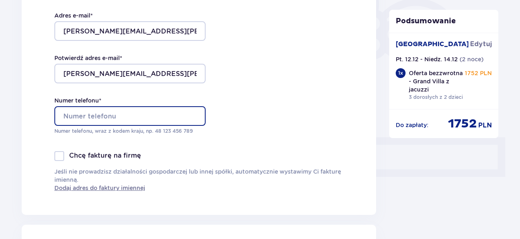
type input "729927157"
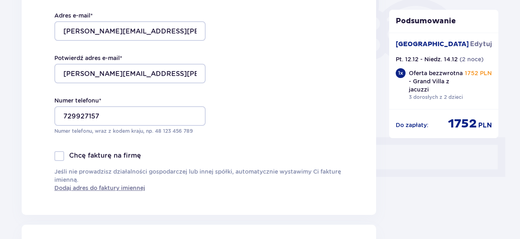
click at [60, 155] on div at bounding box center [59, 156] width 10 height 10
checkbox input "true"
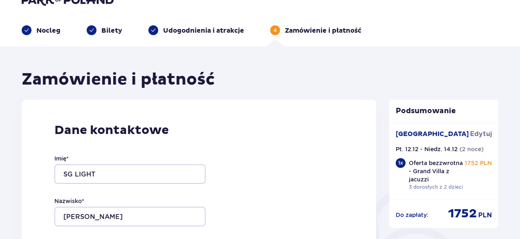
scroll to position [0, 0]
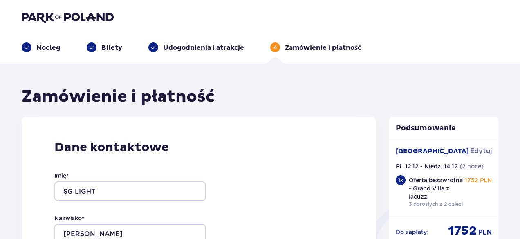
click at [108, 43] on p "Bilety" at bounding box center [111, 47] width 21 height 9
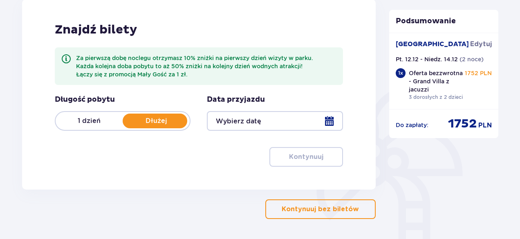
scroll to position [123, 0]
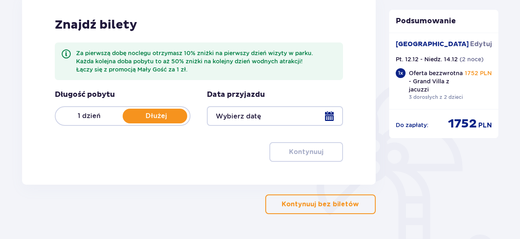
click at [83, 116] on p "1 dzień" at bounding box center [89, 116] width 67 height 9
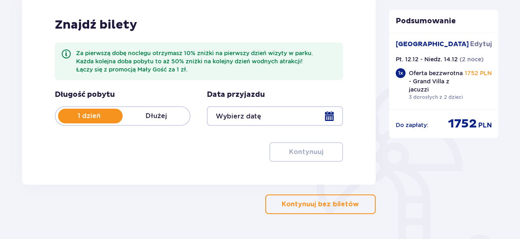
click at [326, 115] on div at bounding box center [275, 116] width 136 height 20
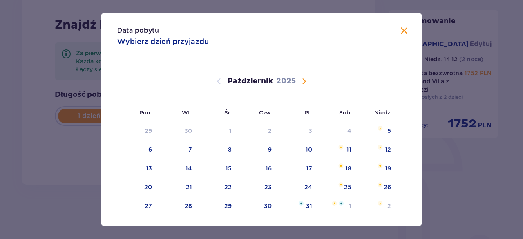
click at [302, 79] on span "Następny miesiąc" at bounding box center [304, 81] width 10 height 10
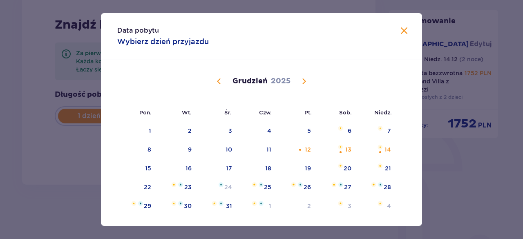
click at [302, 79] on span "Następny miesiąc" at bounding box center [304, 81] width 10 height 10
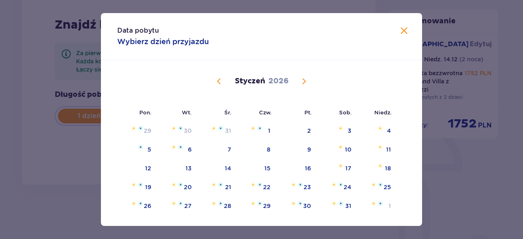
click at [210, 80] on div "[DATE]" at bounding box center [261, 81] width 270 height 10
click at [219, 82] on span "Poprzedni miesiąc" at bounding box center [219, 81] width 10 height 10
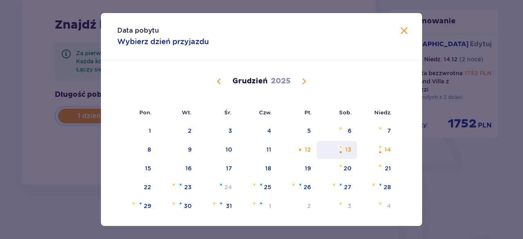
click at [348, 150] on div "13" at bounding box center [348, 149] width 6 height 8
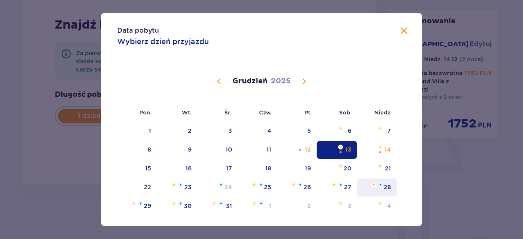
type input "[DATE]"
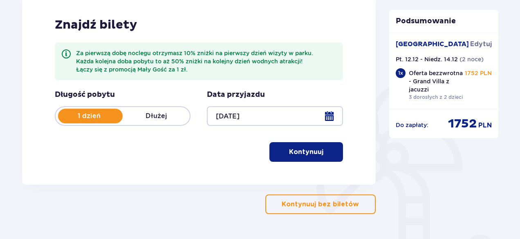
click at [302, 151] on p "Kontynuuj" at bounding box center [306, 151] width 34 height 9
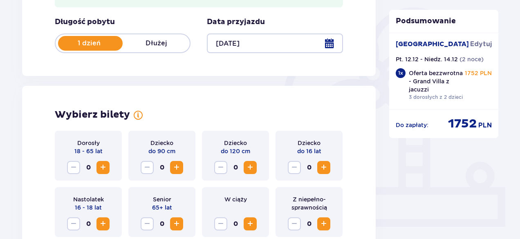
scroll to position [271, 0]
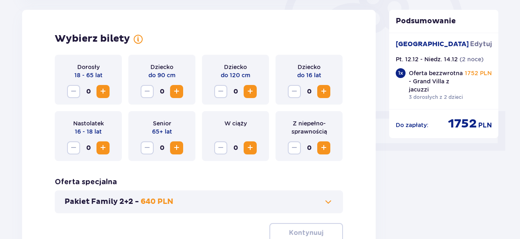
click at [101, 93] on span "Zwiększ" at bounding box center [103, 92] width 10 height 10
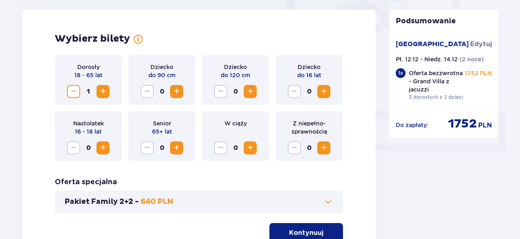
click at [99, 147] on span "Zwiększ" at bounding box center [103, 148] width 10 height 10
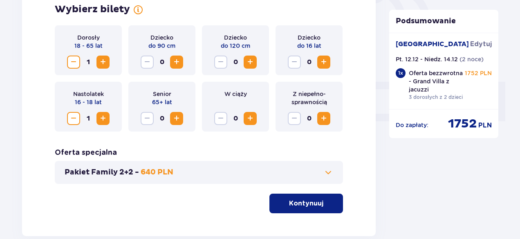
scroll to position [312, 0]
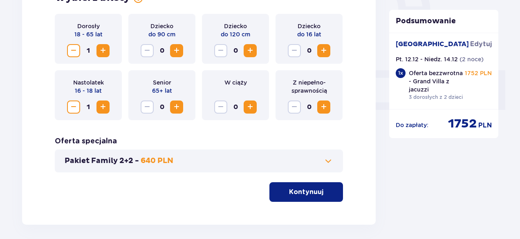
click at [311, 193] on p "Kontynuuj" at bounding box center [306, 192] width 34 height 9
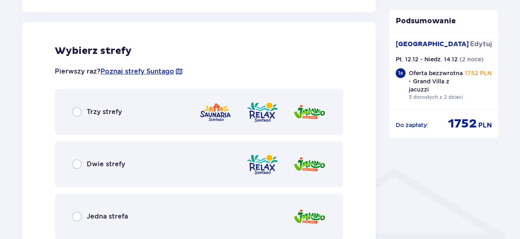
scroll to position [498, 0]
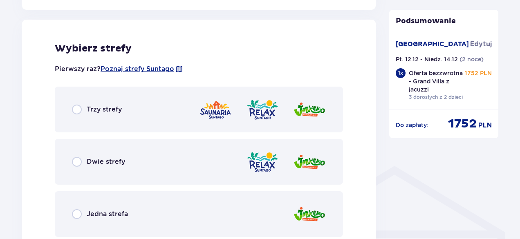
click at [161, 168] on div "Dwie strefy" at bounding box center [199, 162] width 288 height 46
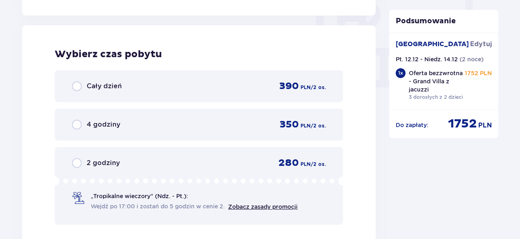
scroll to position [782, 0]
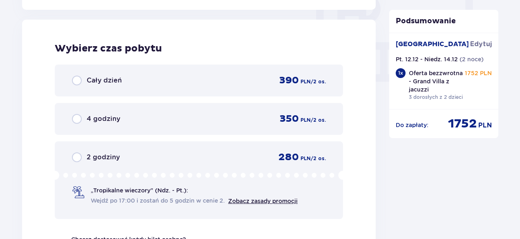
click at [129, 152] on div "2 godziny 280 PLN / 2 os." at bounding box center [199, 157] width 254 height 12
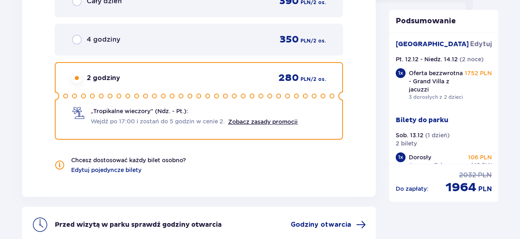
scroll to position [820, 0]
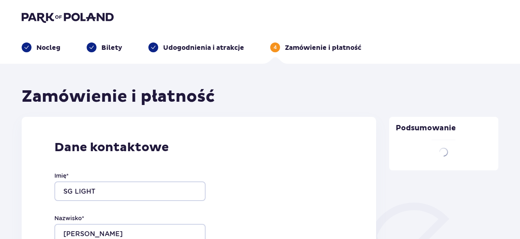
type input "[PERSON_NAME]"
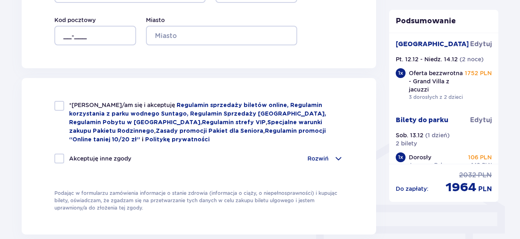
scroll to position [531, 0]
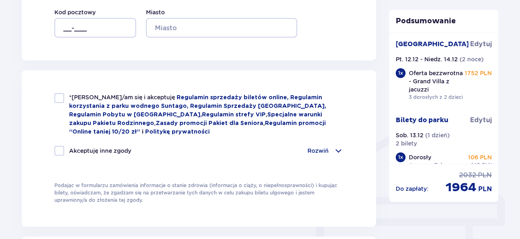
click at [55, 97] on div at bounding box center [59, 98] width 10 height 10
checkbox input "true"
click at [58, 147] on div at bounding box center [59, 151] width 10 height 10
checkbox input "true"
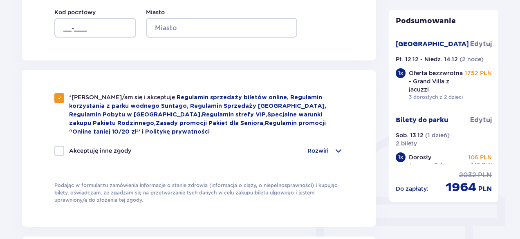
checkbox input "true"
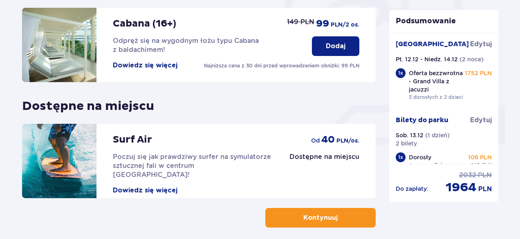
scroll to position [233, 0]
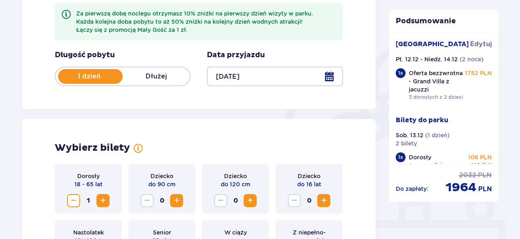
type input "[DATE]"
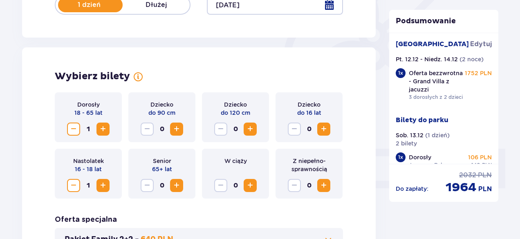
scroll to position [236, 0]
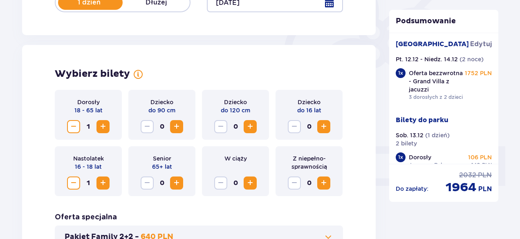
click at [102, 126] on span "Zwiększ" at bounding box center [103, 127] width 10 height 10
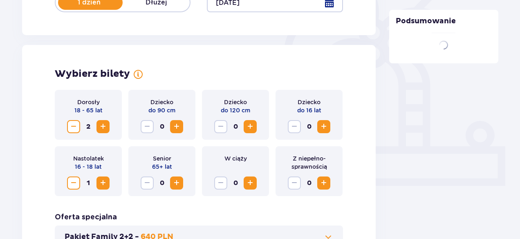
click at [102, 126] on span "Zwiększ" at bounding box center [103, 127] width 10 height 10
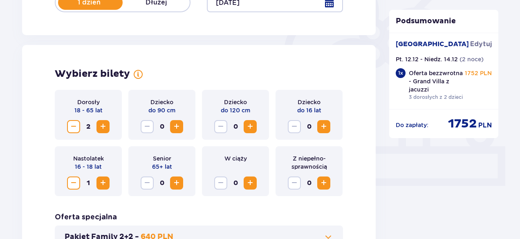
click at [104, 125] on span "Zwiększ" at bounding box center [103, 127] width 10 height 10
click at [105, 180] on span "Zwiększ" at bounding box center [103, 183] width 10 height 10
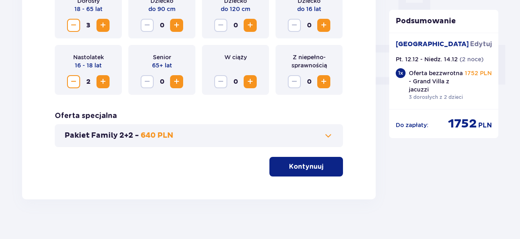
scroll to position [346, 0]
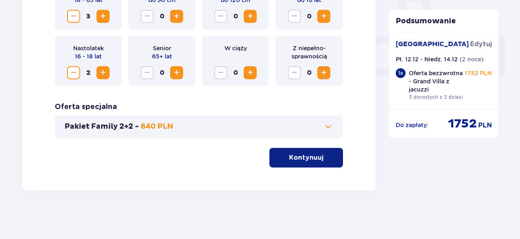
click at [320, 159] on span "button" at bounding box center [325, 158] width 10 height 10
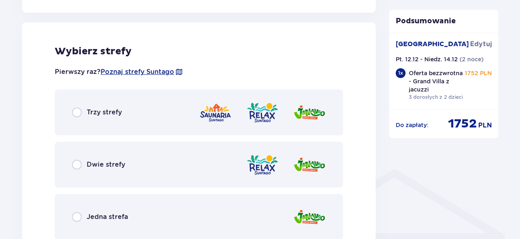
scroll to position [498, 0]
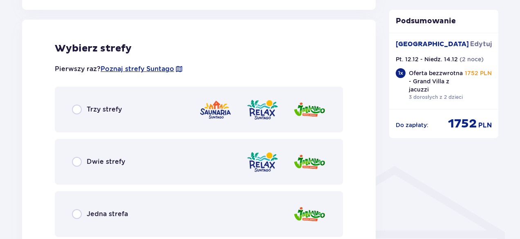
click at [106, 160] on span "Dwie strefy" at bounding box center [106, 161] width 38 height 9
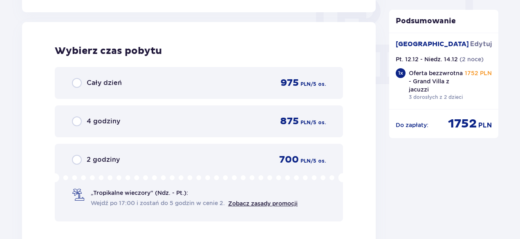
scroll to position [782, 0]
